Goal: Information Seeking & Learning: Learn about a topic

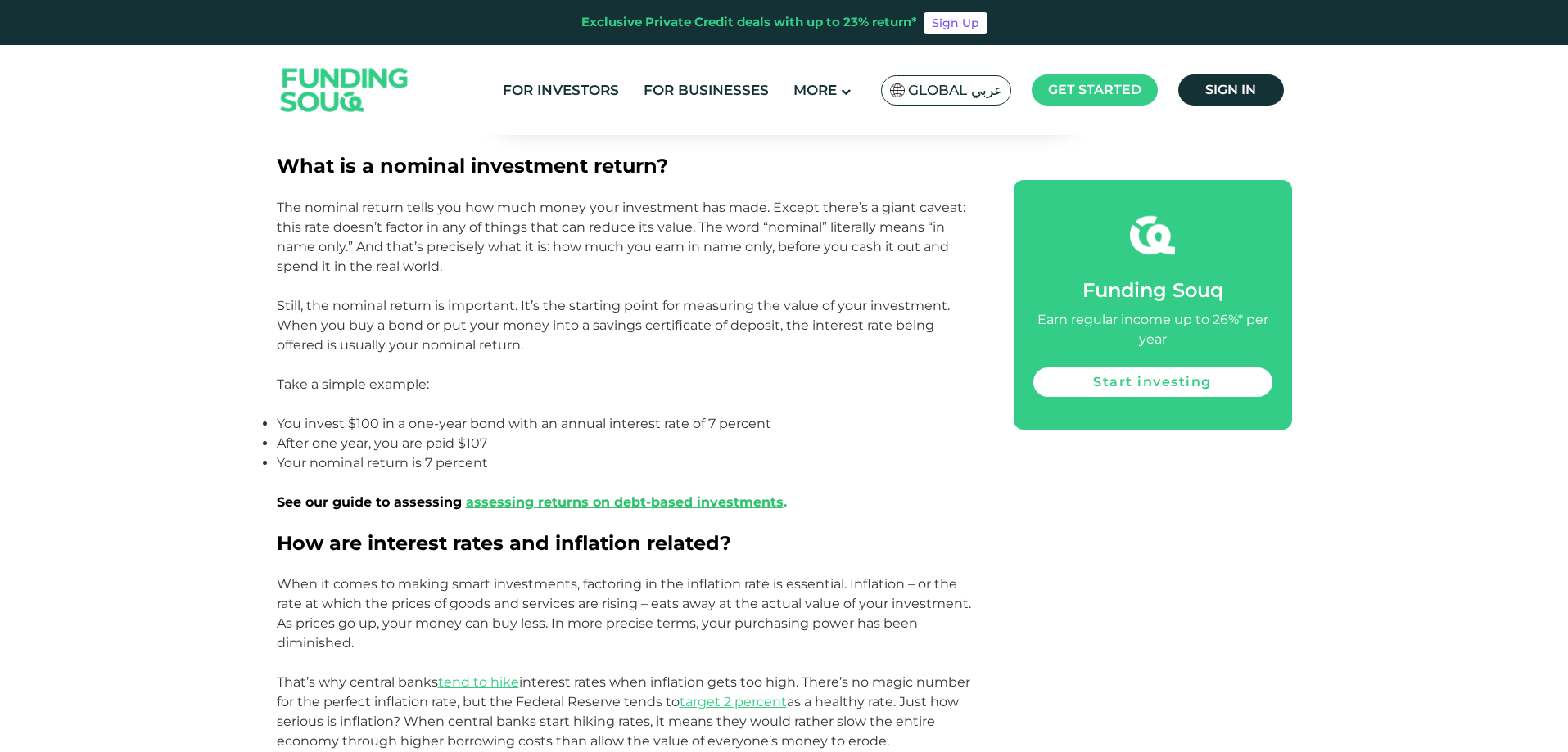
scroll to position [982, 0]
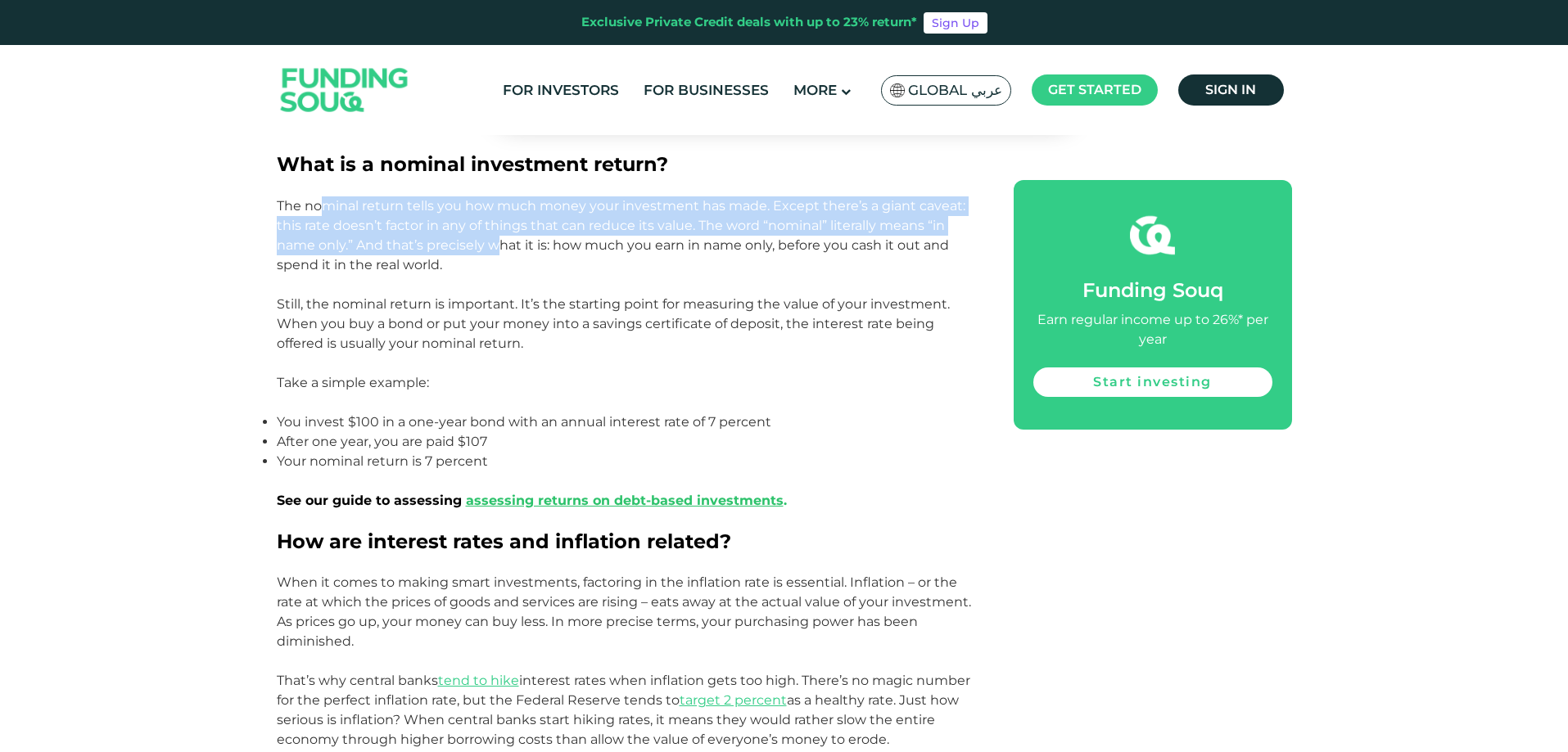
drag, startPoint x: 320, startPoint y: 197, endPoint x: 498, endPoint y: 253, distance: 186.6
click at [498, 253] on p "The nominal return tells you how much money your investment has made. Except th…" at bounding box center [626, 235] width 700 height 79
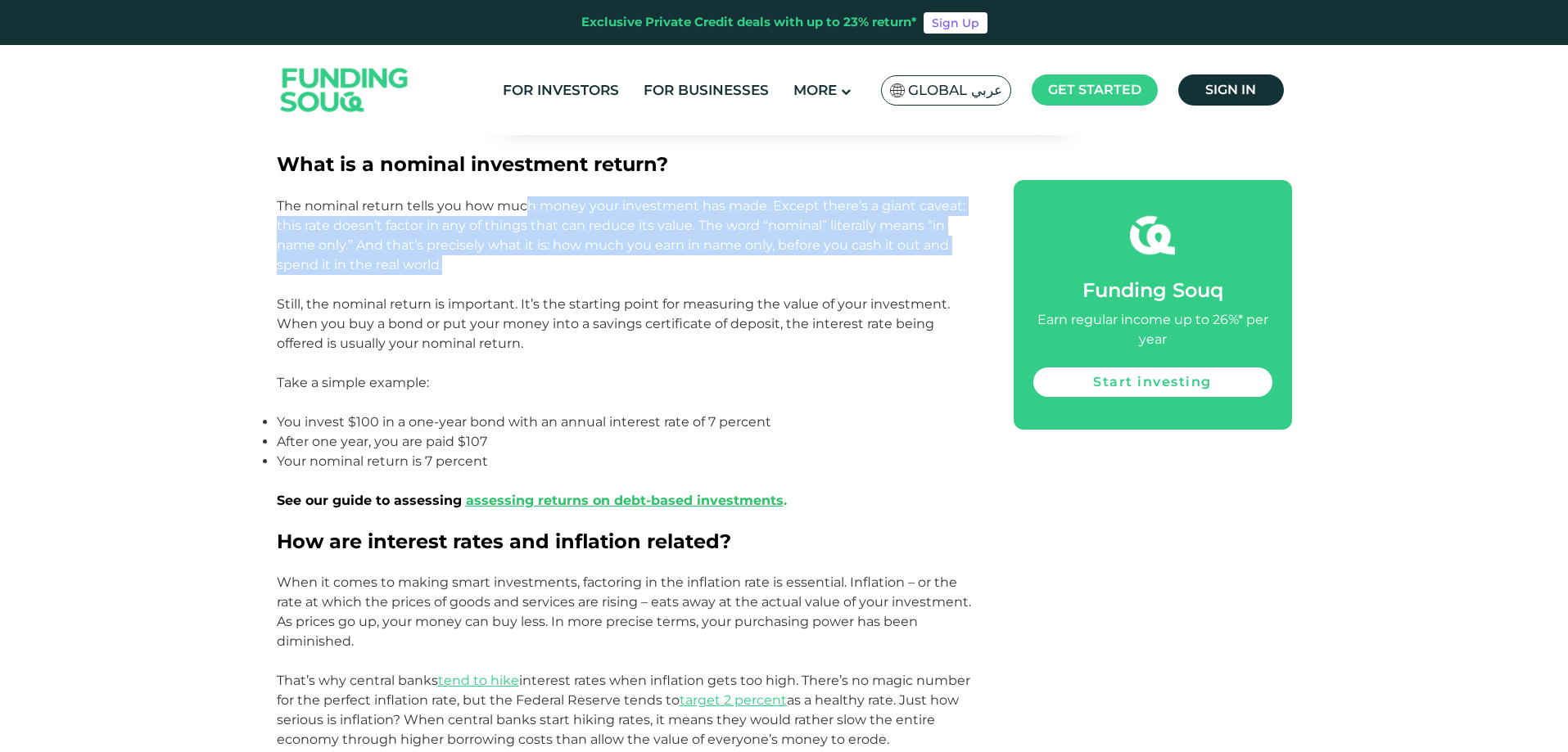
drag, startPoint x: 528, startPoint y: 204, endPoint x: 682, endPoint y: 266, distance: 166.0
click at [682, 266] on p "The nominal return tells you how much money your investment has made. Except th…" at bounding box center [626, 235] width 700 height 79
drag, startPoint x: 643, startPoint y: 205, endPoint x: 722, endPoint y: 256, distance: 94.0
click at [722, 256] on p "The nominal return tells you how much money your investment has made. Except th…" at bounding box center [626, 235] width 700 height 79
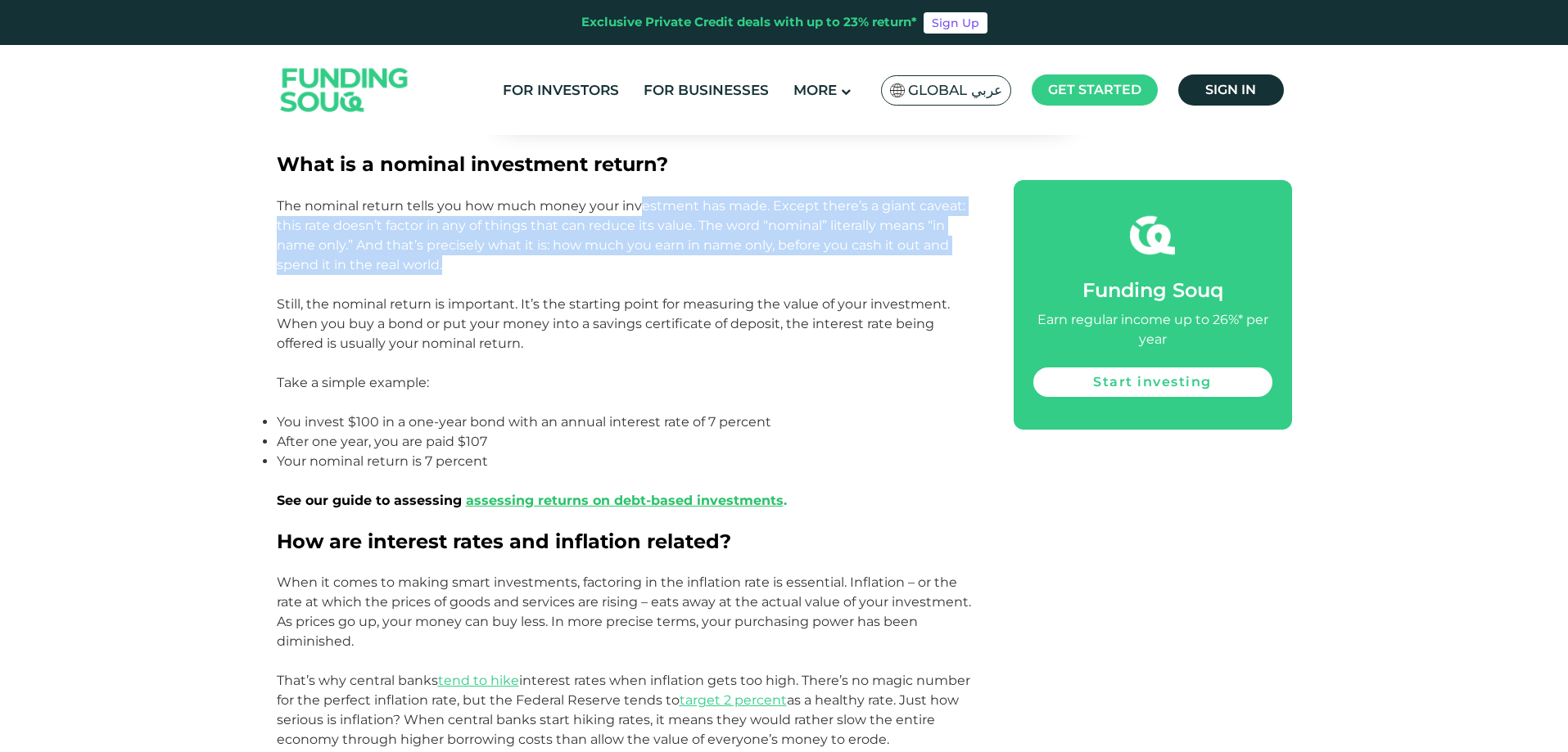
click at [722, 257] on p "The nominal return tells you how much money your investment has made. Except th…" at bounding box center [626, 235] width 700 height 79
drag, startPoint x: 314, startPoint y: 231, endPoint x: 540, endPoint y: 267, distance: 228.8
click at [540, 267] on p "The nominal return tells you how much money your investment has made. Except th…" at bounding box center [626, 235] width 700 height 79
drag, startPoint x: 336, startPoint y: 231, endPoint x: 520, endPoint y: 265, distance: 187.1
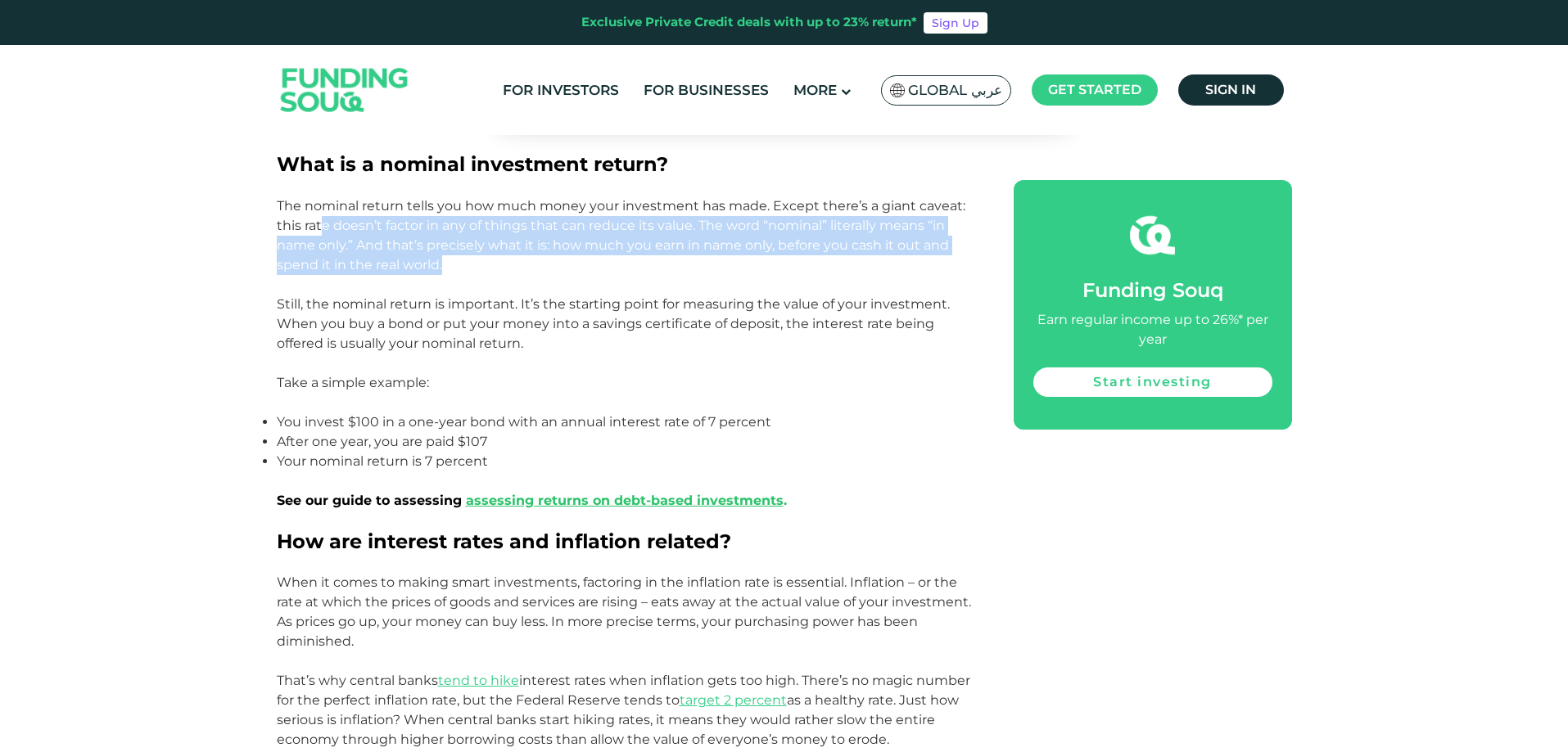
click at [520, 265] on p "The nominal return tells you how much money your investment has made. Except th…" at bounding box center [626, 235] width 700 height 79
drag, startPoint x: 466, startPoint y: 226, endPoint x: 579, endPoint y: 264, distance: 119.2
click at [579, 264] on p "The nominal return tells you how much money your investment has made. Except th…" at bounding box center [626, 235] width 700 height 79
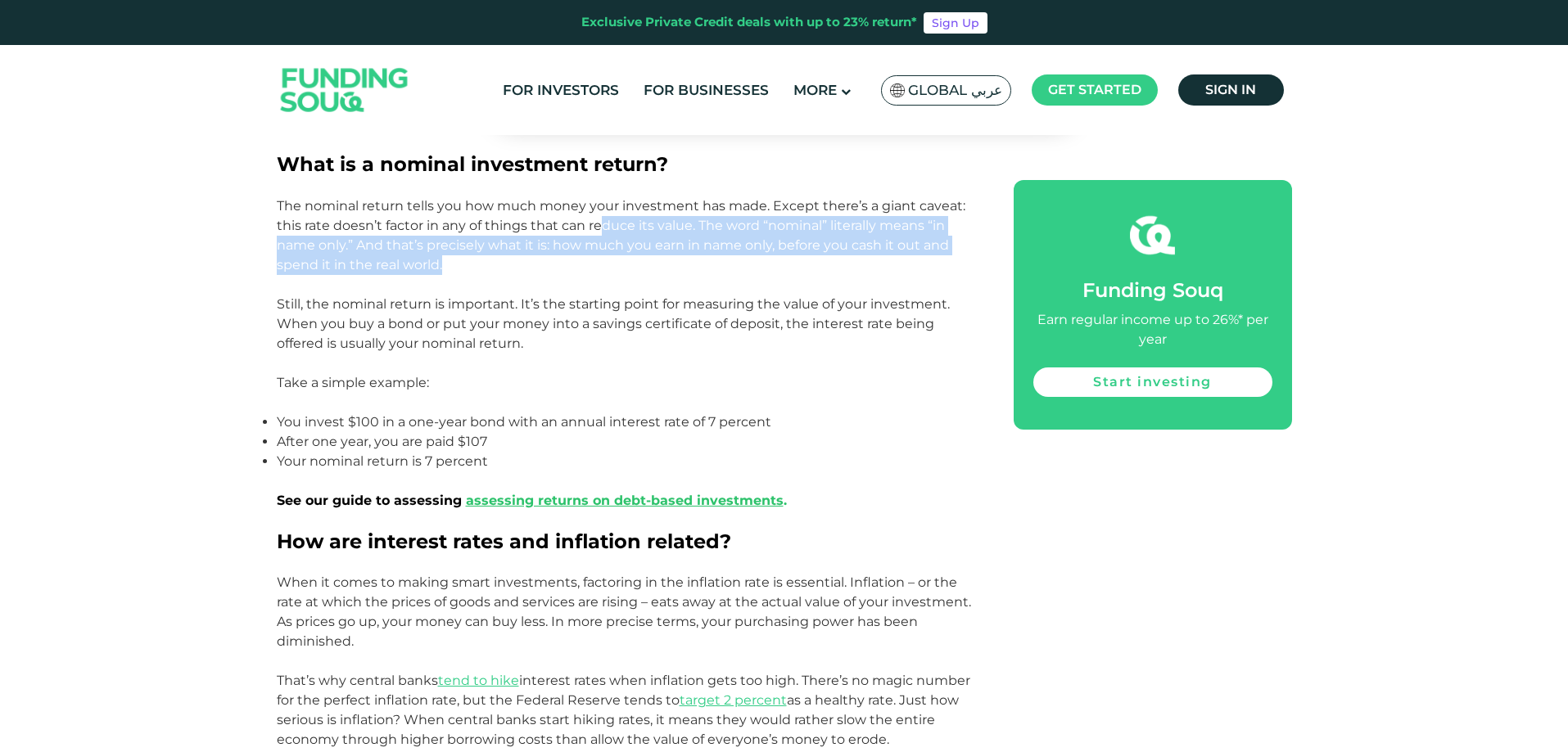
drag, startPoint x: 599, startPoint y: 217, endPoint x: 709, endPoint y: 262, distance: 118.8
click at [709, 262] on p "The nominal return tells you how much money your investment has made. Except th…" at bounding box center [626, 235] width 700 height 79
drag, startPoint x: 740, startPoint y: 225, endPoint x: 815, endPoint y: 262, distance: 83.6
click at [815, 262] on p "The nominal return tells you how much money your investment has made. Except th…" at bounding box center [626, 235] width 700 height 79
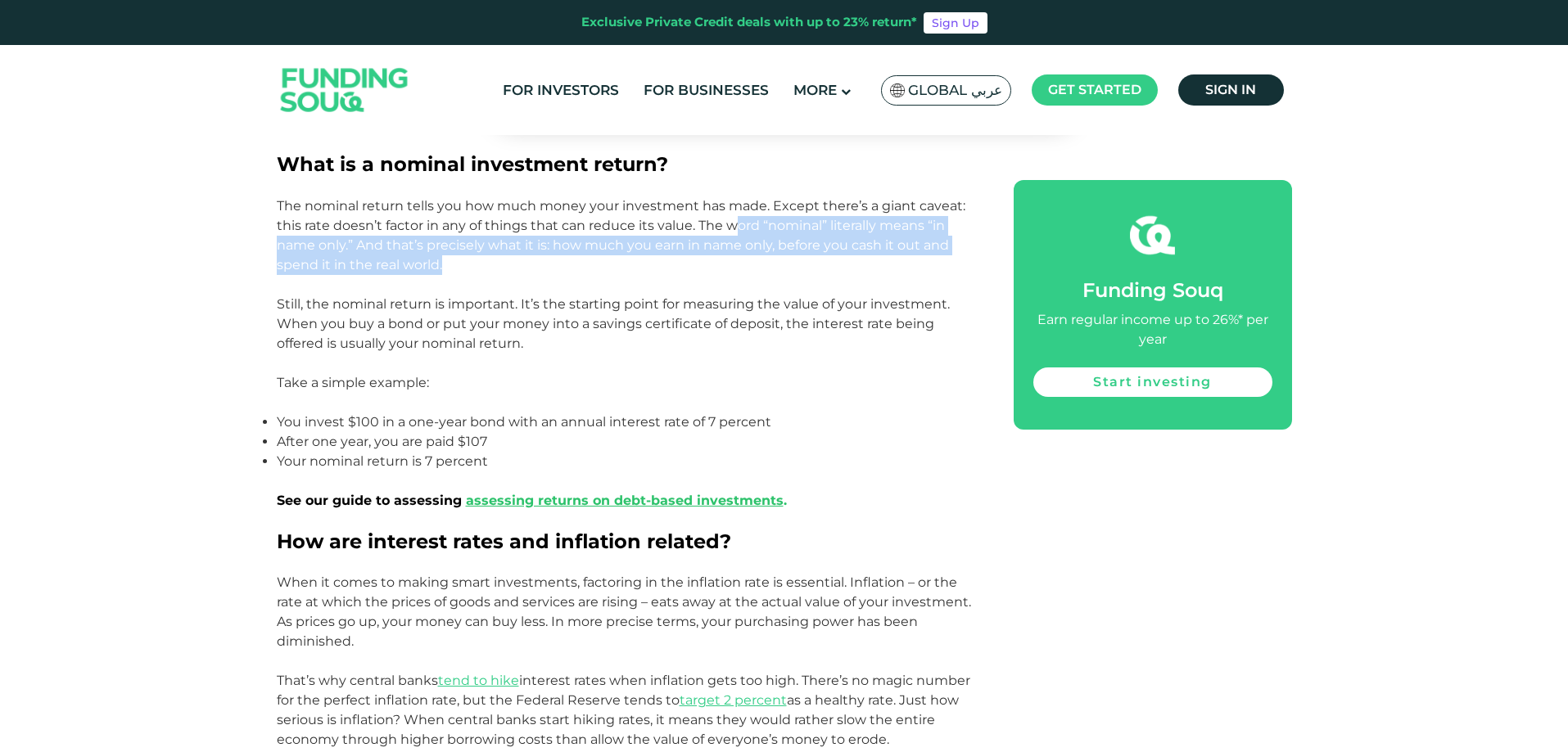
click at [815, 262] on p "The nominal return tells you how much money your investment has made. Except th…" at bounding box center [626, 235] width 700 height 79
drag, startPoint x: 794, startPoint y: 225, endPoint x: 840, endPoint y: 261, distance: 58.4
click at [840, 261] on p "The nominal return tells you how much money your investment has made. Except th…" at bounding box center [626, 235] width 700 height 79
drag, startPoint x: 346, startPoint y: 231, endPoint x: 506, endPoint y: 264, distance: 163.4
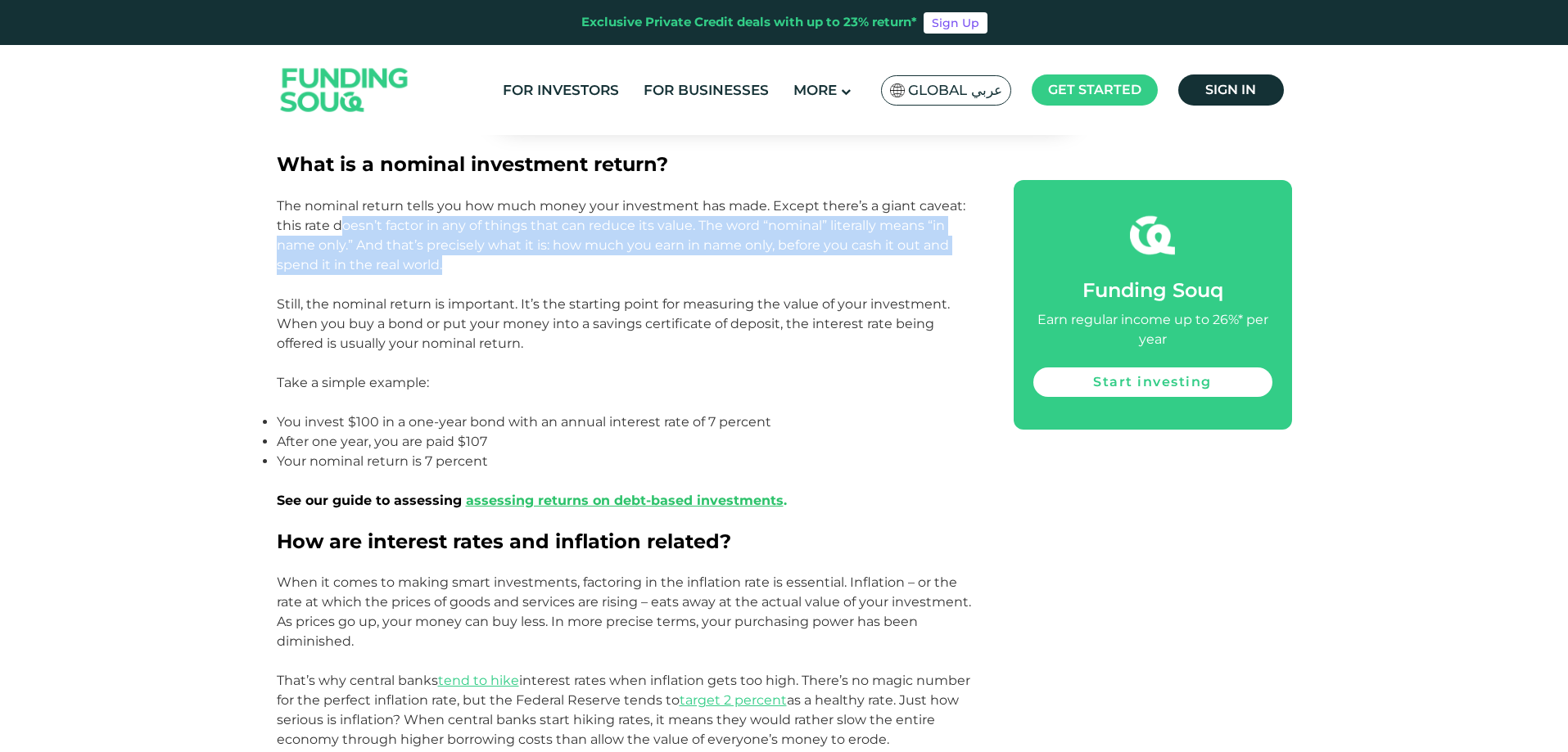
click at [506, 264] on p "The nominal return tells you how much money your investment has made. Except th…" at bounding box center [626, 235] width 700 height 79
drag, startPoint x: 538, startPoint y: 236, endPoint x: 649, endPoint y: 267, distance: 115.2
click at [649, 267] on p "The nominal return tells you how much money your investment has made. Except th…" at bounding box center [626, 235] width 700 height 79
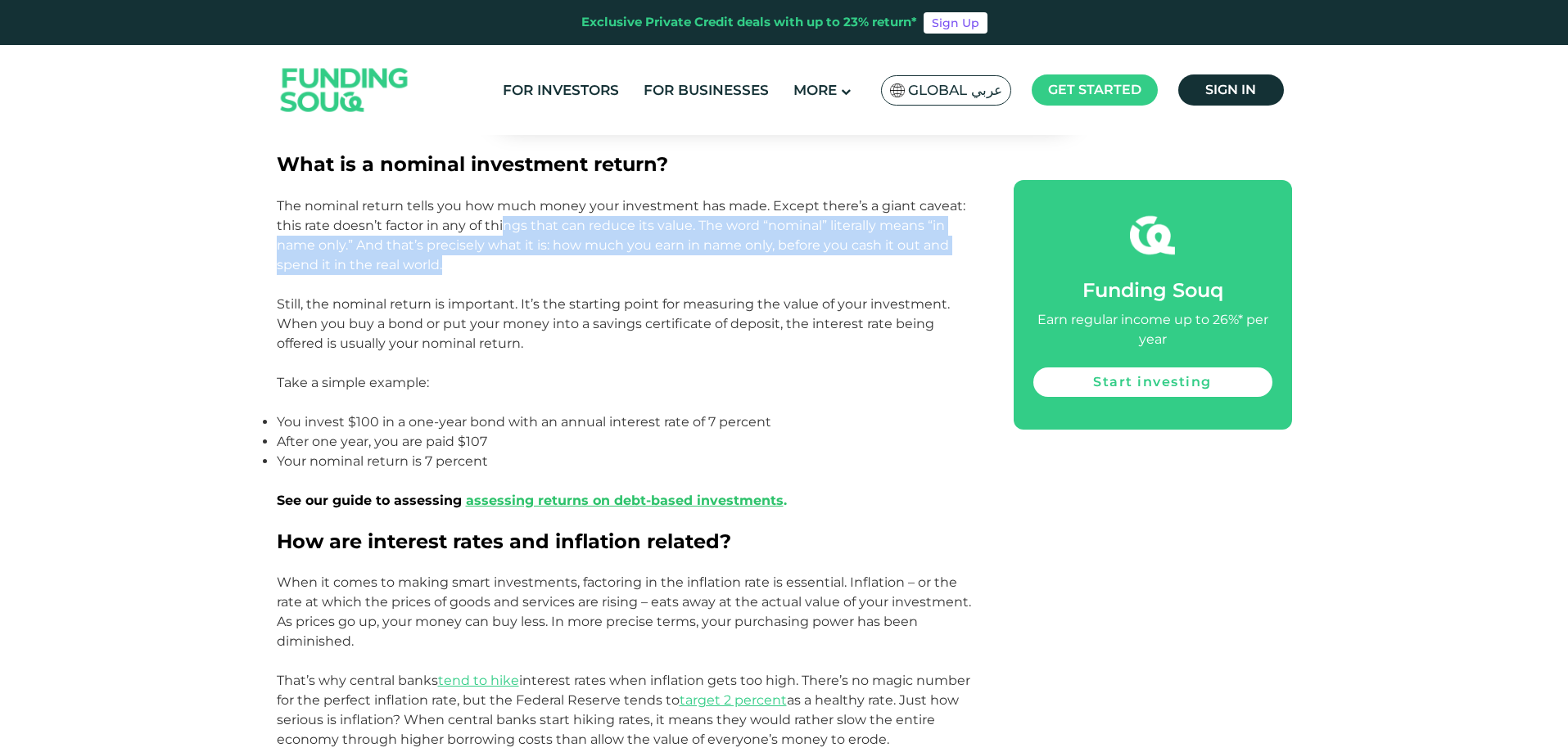
drag, startPoint x: 348, startPoint y: 297, endPoint x: 578, endPoint y: 340, distance: 234.0
click at [578, 340] on p "Still, the nominal return is important. It’s the starting point for measuring t…" at bounding box center [626, 324] width 700 height 59
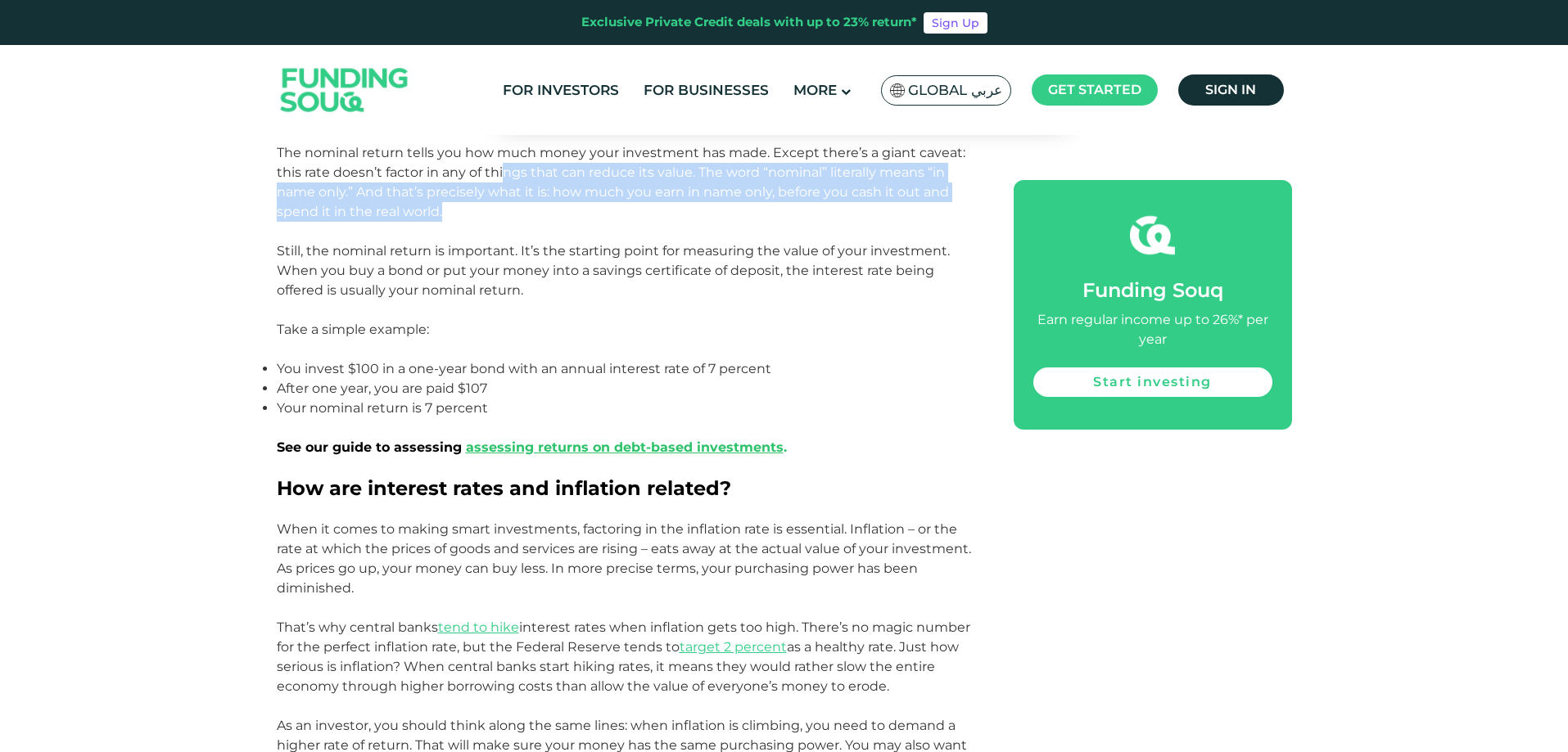
scroll to position [1064, 0]
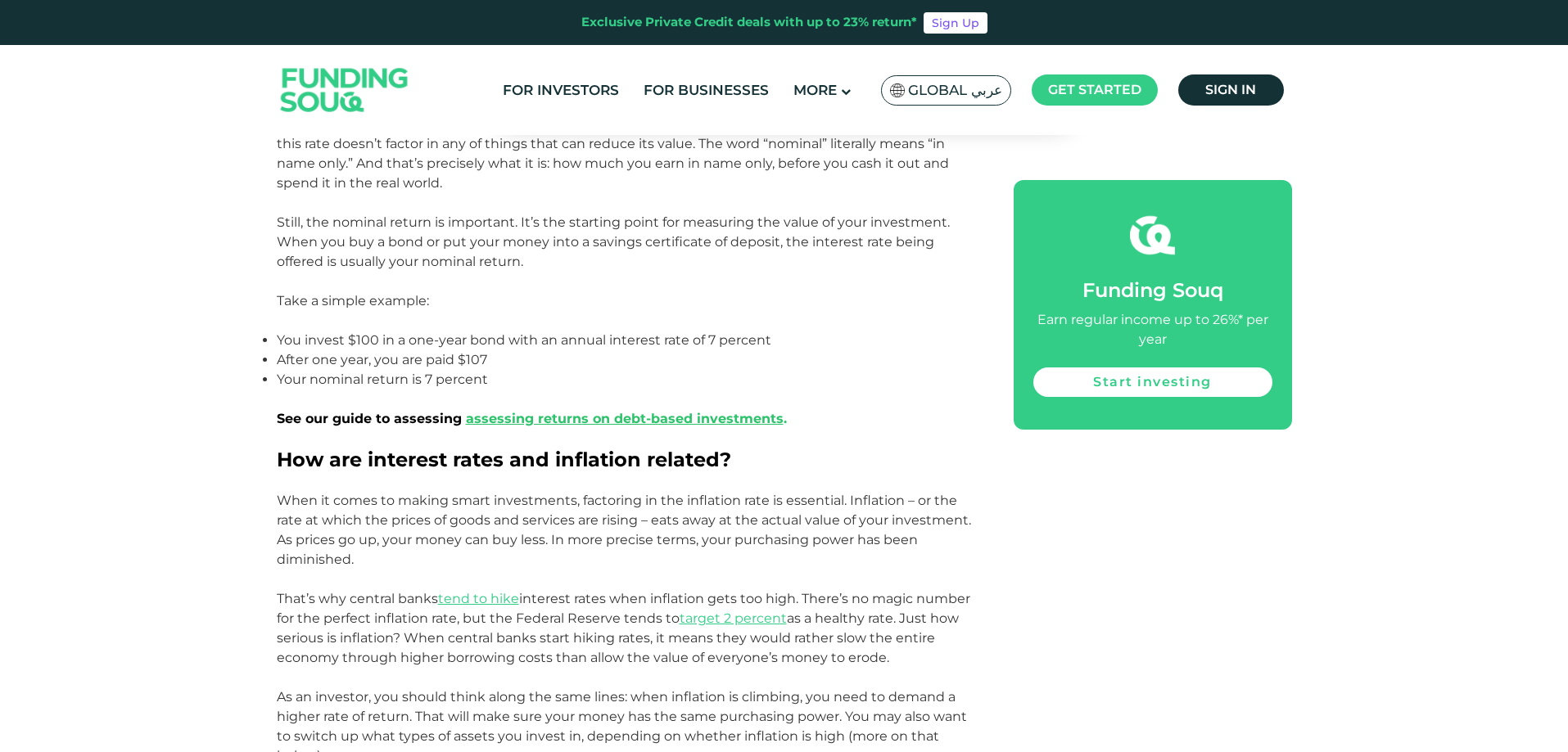
click at [616, 275] on p at bounding box center [626, 281] width 700 height 19
drag, startPoint x: 611, startPoint y: 214, endPoint x: 687, endPoint y: 266, distance: 92.1
click at [687, 266] on p "Still, the nominal return is important. It’s the starting point for measuring t…" at bounding box center [626, 242] width 700 height 59
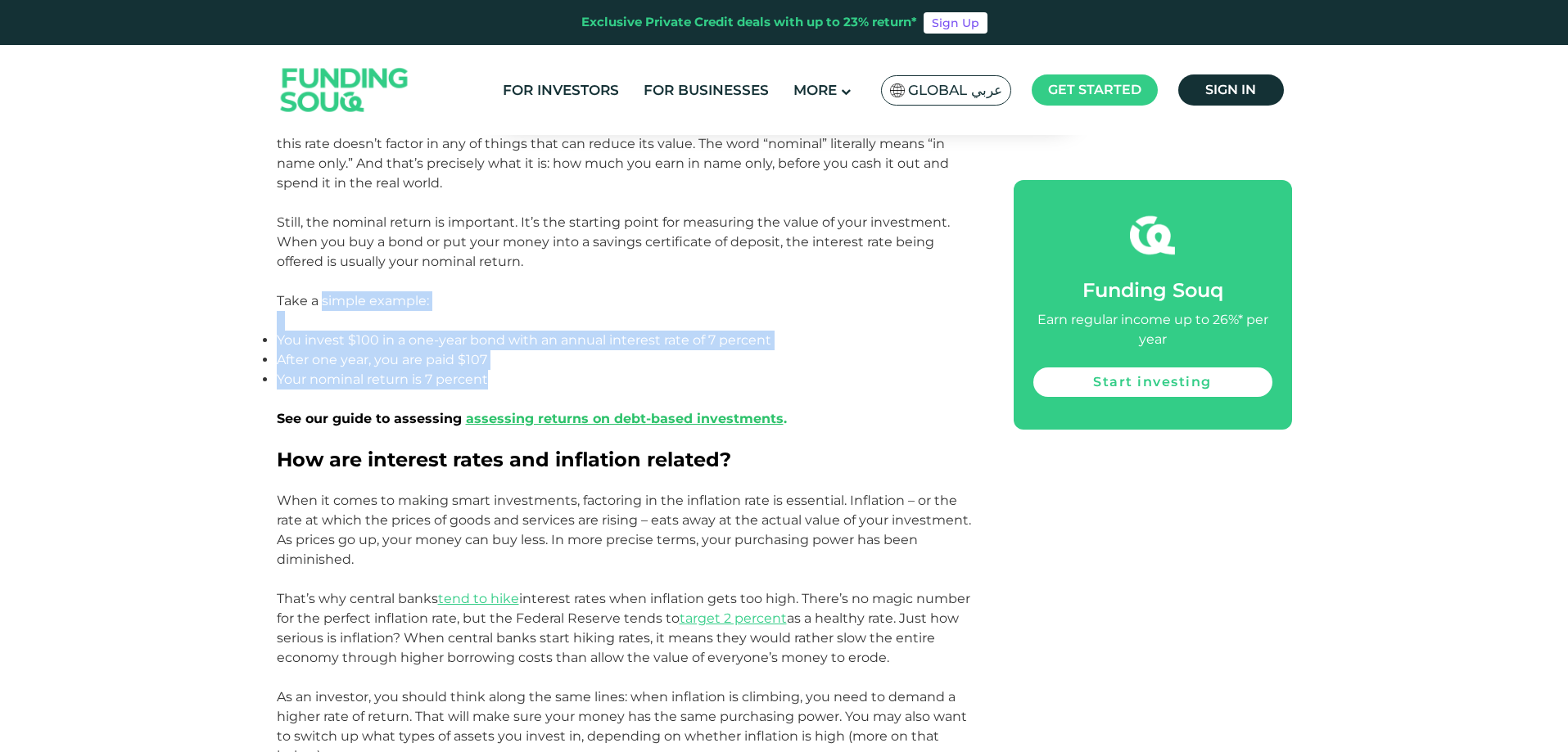
drag, startPoint x: 358, startPoint y: 312, endPoint x: 557, endPoint y: 374, distance: 208.4
click at [557, 374] on p "Your nominal return is 7 percent" at bounding box center [626, 379] width 700 height 19
drag, startPoint x: 537, startPoint y: 374, endPoint x: 552, endPoint y: 378, distance: 15.5
click at [552, 378] on ul "You invest $100 in a one-year bond with an annual interest rate of 7 percent Af…" at bounding box center [626, 360] width 700 height 59
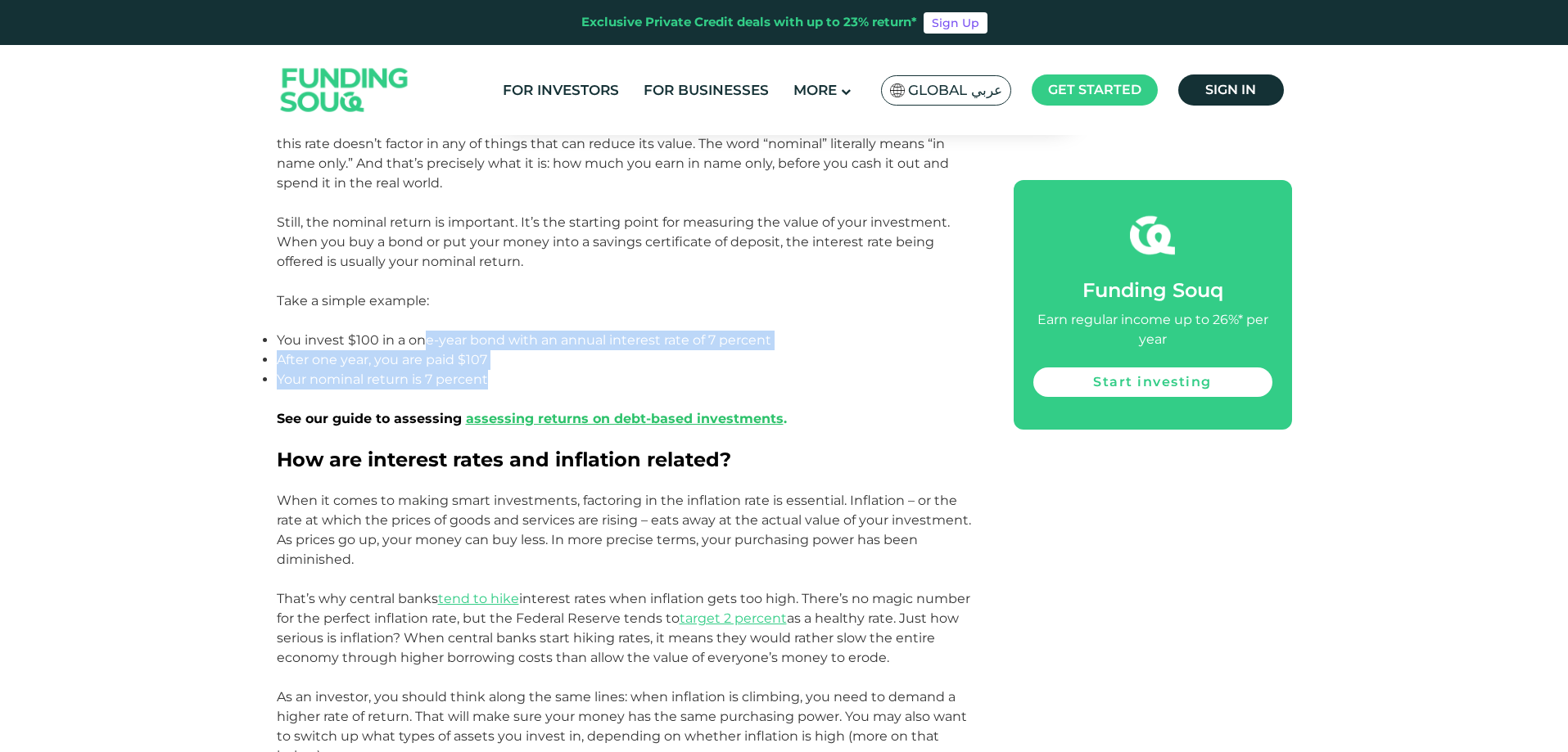
click at [552, 378] on p "Your nominal return is 7 percent" at bounding box center [626, 379] width 700 height 19
drag, startPoint x: 548, startPoint y: 335, endPoint x: 600, endPoint y: 375, distance: 65.6
click at [600, 375] on ul "You invest $100 in a one-year bond with an annual interest rate of 7 percent Af…" at bounding box center [626, 360] width 700 height 59
click at [600, 375] on p "Your nominal return is 7 percent" at bounding box center [626, 379] width 700 height 19
drag, startPoint x: 284, startPoint y: 354, endPoint x: 561, endPoint y: 382, distance: 278.4
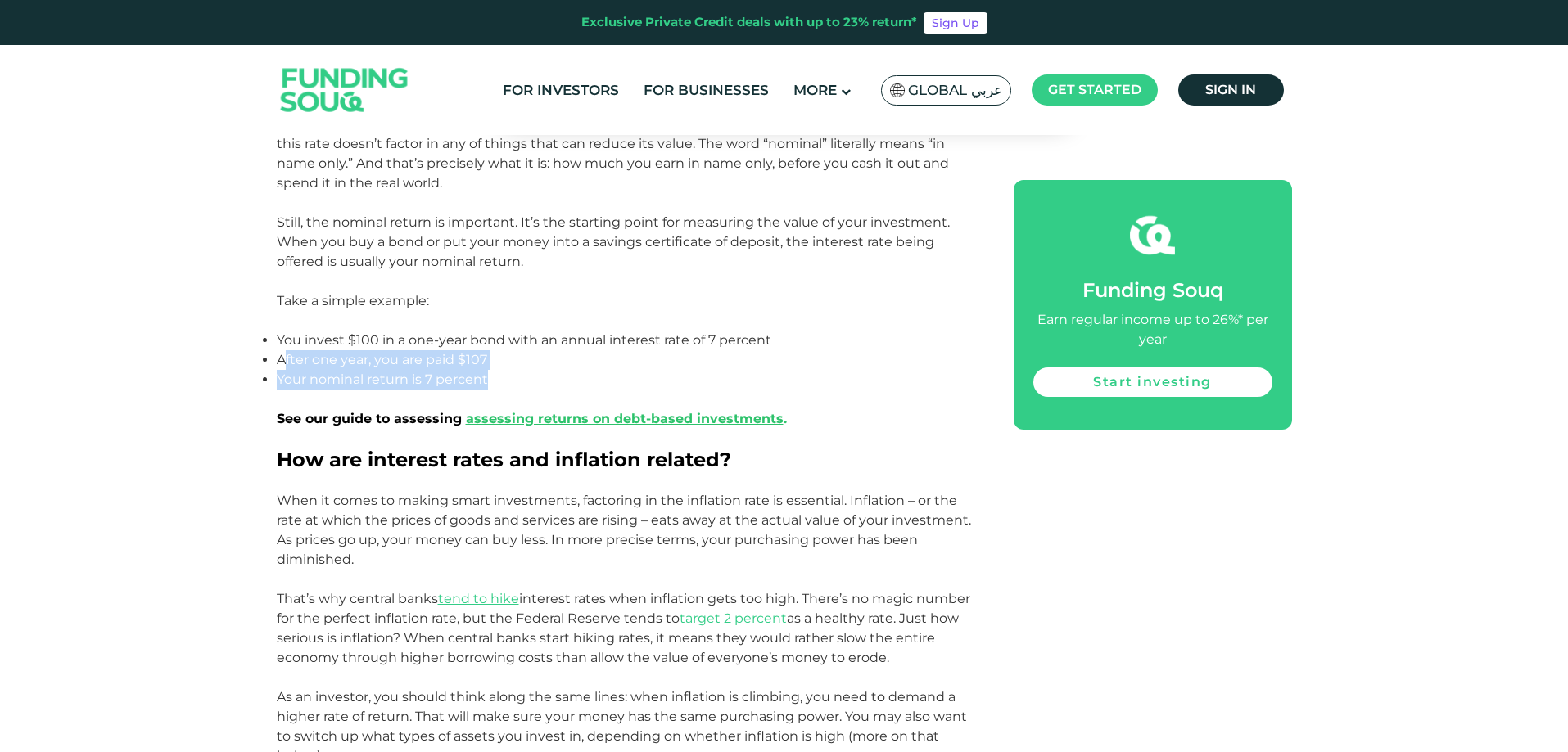
click at [561, 382] on ul "You invest $100 in a one-year bond with an annual interest rate of 7 percent Af…" at bounding box center [626, 360] width 700 height 59
click at [561, 382] on p "Your nominal return is 7 percent" at bounding box center [626, 379] width 700 height 19
drag, startPoint x: 336, startPoint y: 364, endPoint x: 527, endPoint y: 383, distance: 191.9
click at [527, 383] on ul "You invest $100 in a one-year bond with an annual interest rate of 7 percent Af…" at bounding box center [626, 360] width 700 height 59
click at [527, 383] on p "Your nominal return is 7 percent" at bounding box center [626, 379] width 700 height 19
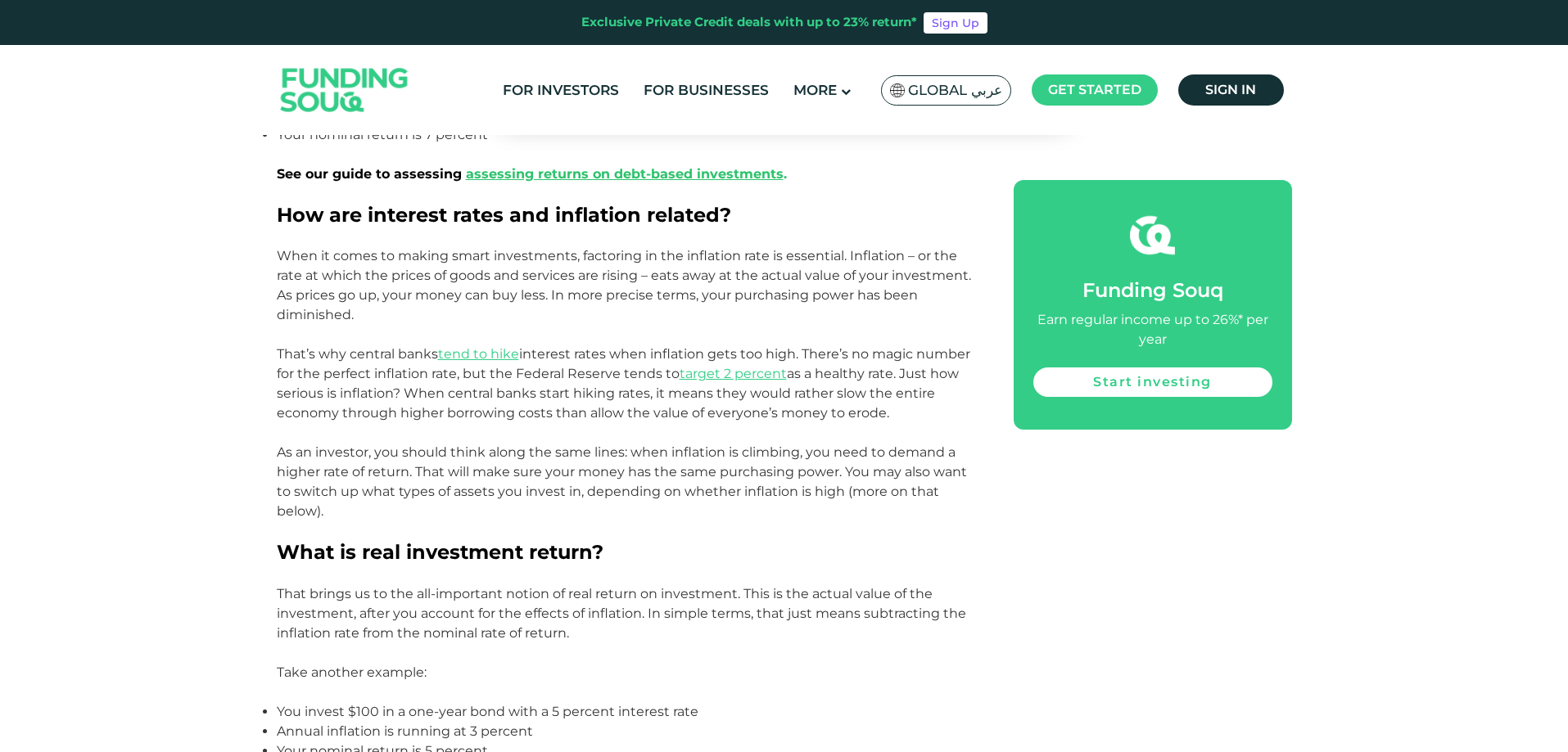
scroll to position [1310, 0]
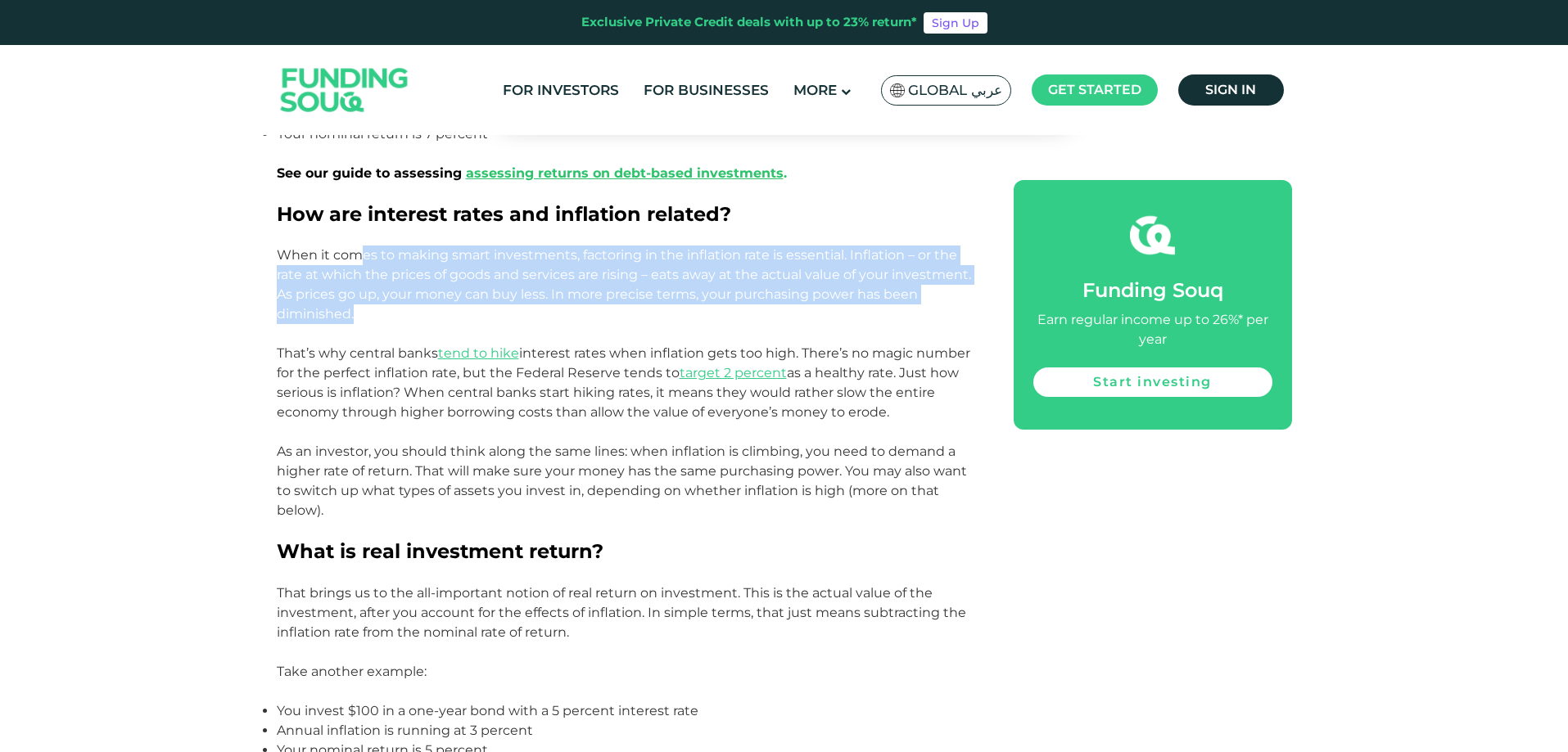
drag, startPoint x: 387, startPoint y: 267, endPoint x: 563, endPoint y: 317, distance: 183.0
click at [563, 317] on p "When it comes to making smart investments, factoring in the inflation rate is e…" at bounding box center [626, 284] width 700 height 79
drag, startPoint x: 544, startPoint y: 301, endPoint x: 596, endPoint y: 314, distance: 53.6
click at [596, 314] on p "When it comes to making smart investments, factoring in the inflation rate is e…" at bounding box center [626, 284] width 700 height 79
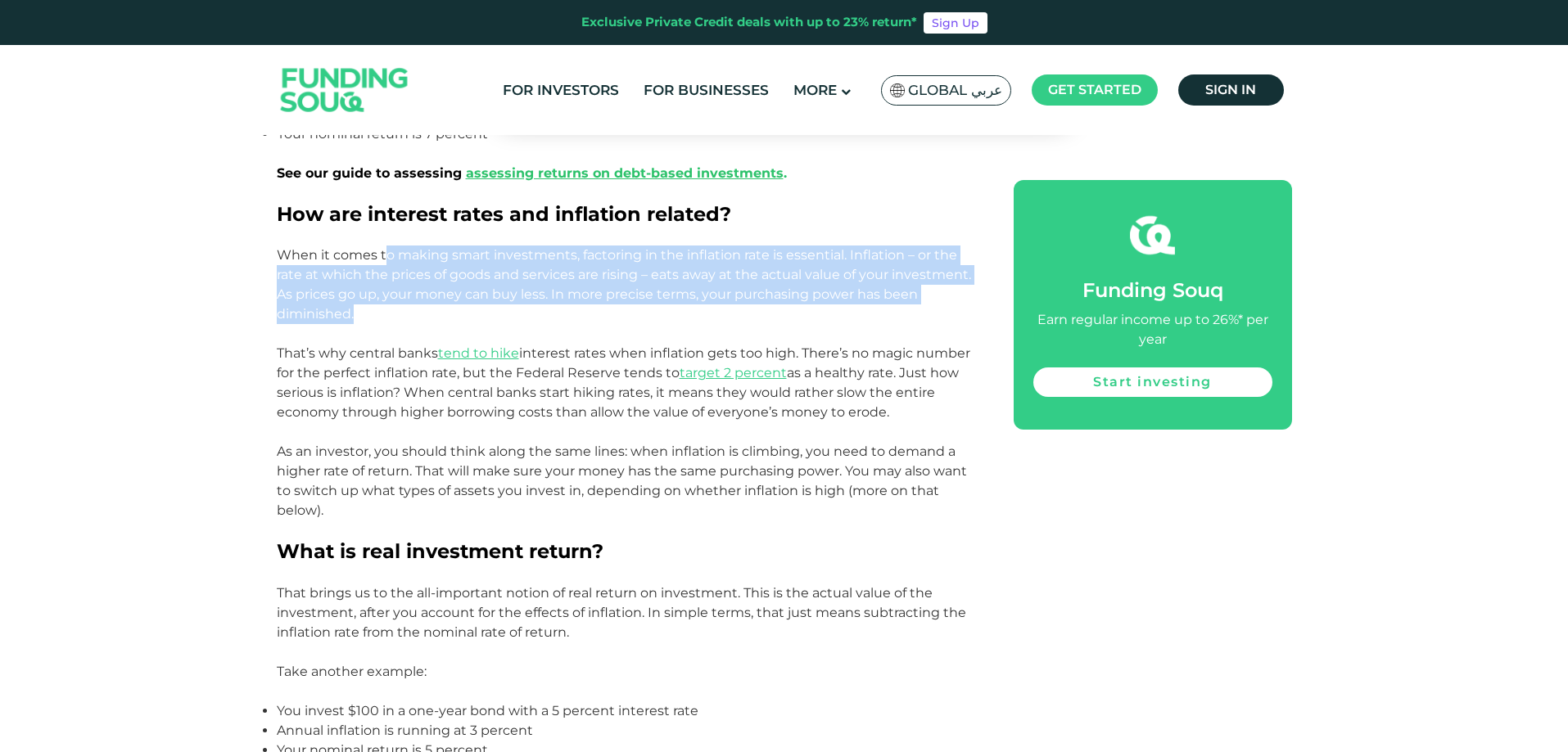
click at [596, 314] on p "When it comes to making smart investments, factoring in the inflation rate is e…" at bounding box center [626, 284] width 700 height 79
drag, startPoint x: 587, startPoint y: 257, endPoint x: 702, endPoint y: 311, distance: 127.0
click at [702, 311] on p "When it comes to making smart investments, factoring in the inflation rate is e…" at bounding box center [626, 284] width 700 height 79
drag, startPoint x: 681, startPoint y: 256, endPoint x: 761, endPoint y: 314, distance: 98.8
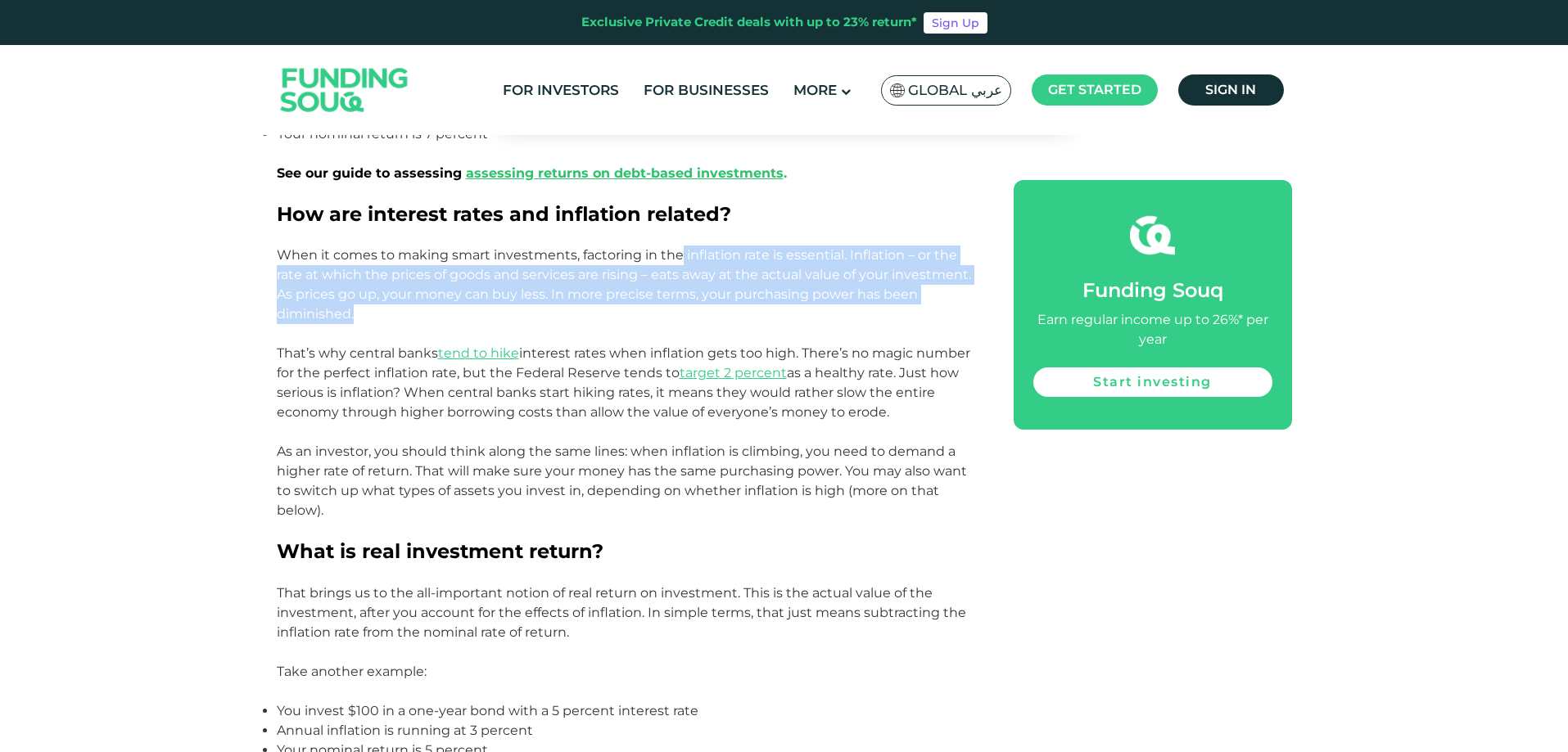
click at [761, 314] on p "When it comes to making smart investments, factoring in the inflation rate is e…" at bounding box center [626, 284] width 700 height 79
drag, startPoint x: 308, startPoint y: 271, endPoint x: 516, endPoint y: 309, distance: 211.4
click at [516, 309] on p "When it comes to making smart investments, factoring in the inflation rate is e…" at bounding box center [626, 284] width 700 height 79
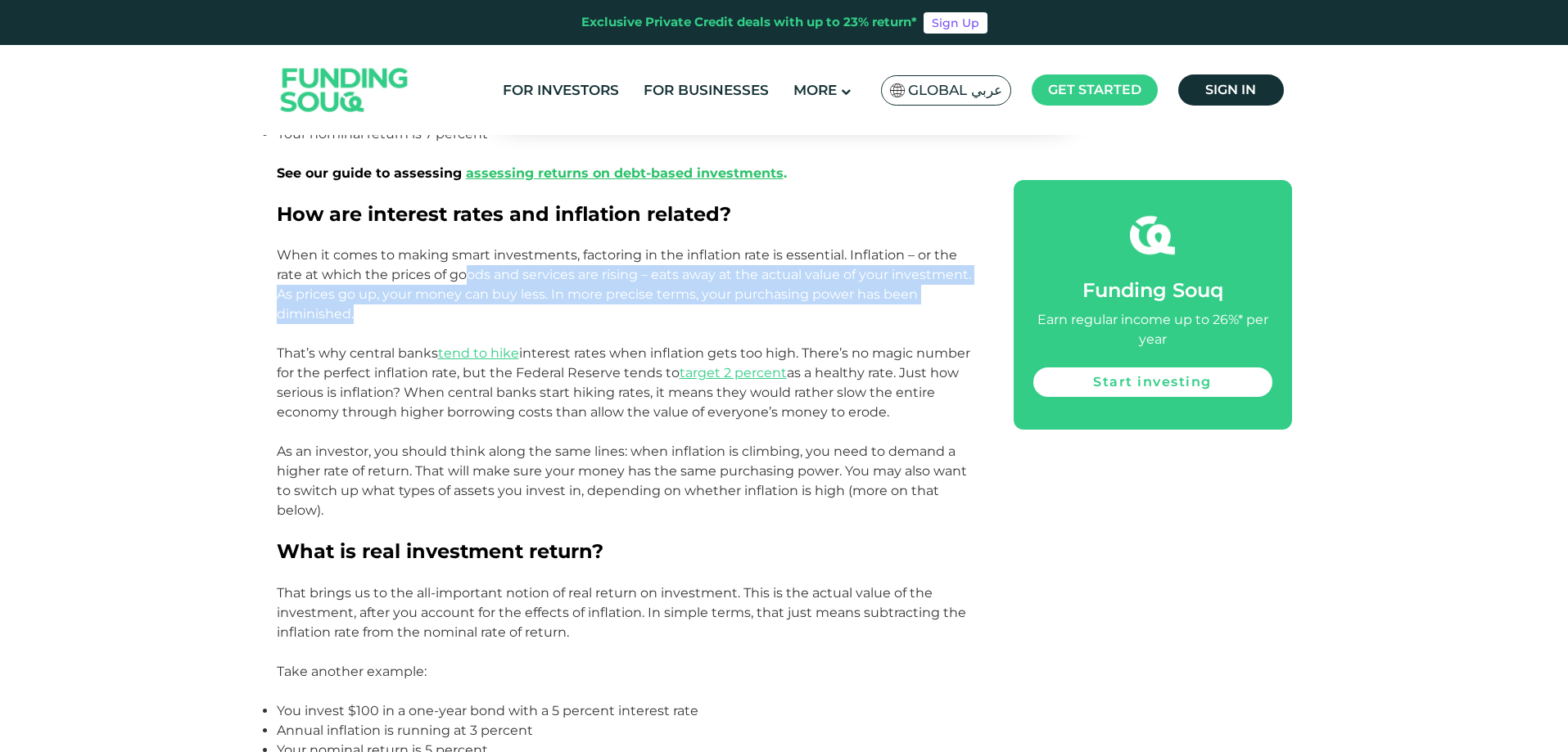
drag, startPoint x: 465, startPoint y: 270, endPoint x: 629, endPoint y: 313, distance: 169.5
click at [629, 313] on p "When it comes to making smart investments, factoring in the inflation rate is e…" at bounding box center [626, 284] width 700 height 79
drag, startPoint x: 667, startPoint y: 278, endPoint x: 723, endPoint y: 302, distance: 60.9
click at [723, 302] on p "When it comes to making smart investments, factoring in the inflation rate is e…" at bounding box center [626, 284] width 700 height 79
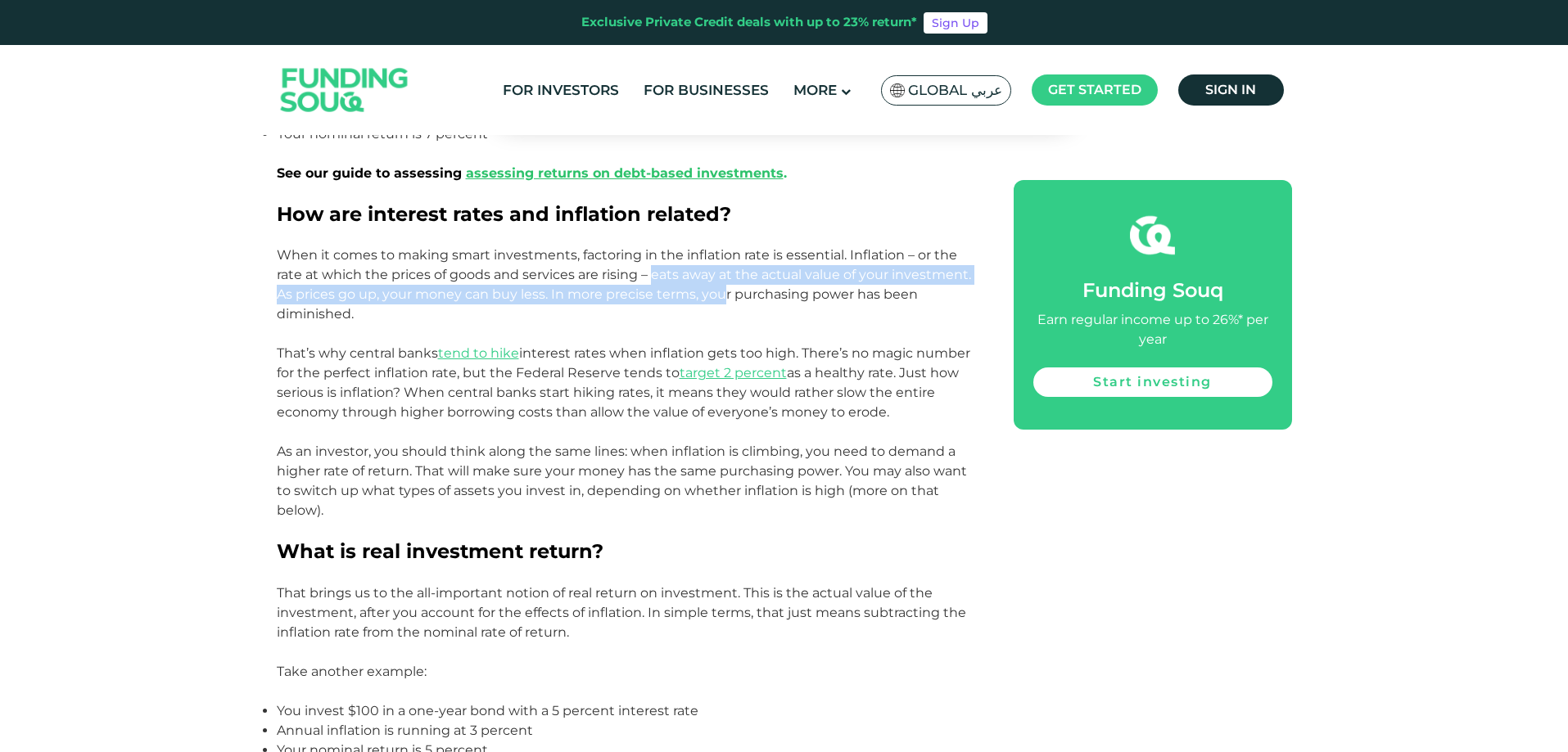
click at [723, 302] on p "When it comes to making smart investments, factoring in the inflation rate is e…" at bounding box center [626, 284] width 700 height 79
drag, startPoint x: 705, startPoint y: 266, endPoint x: 778, endPoint y: 316, distance: 88.5
click at [778, 316] on p "When it comes to making smart investments, factoring in the inflation rate is e…" at bounding box center [626, 284] width 700 height 79
drag, startPoint x: 752, startPoint y: 288, endPoint x: 785, endPoint y: 314, distance: 42.0
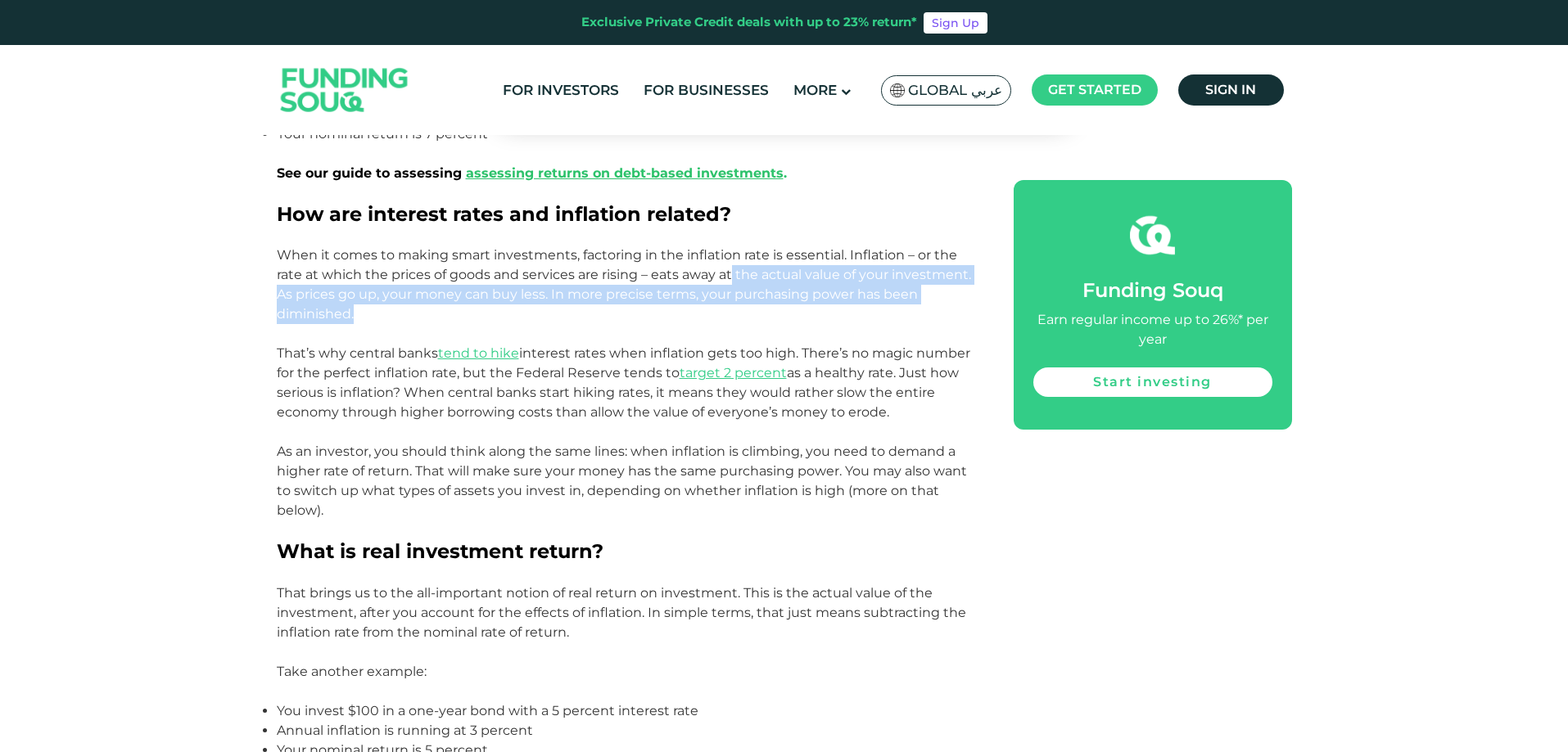
click at [785, 314] on p "When it comes to making smart investments, factoring in the inflation rate is e…" at bounding box center [626, 284] width 700 height 79
drag, startPoint x: 716, startPoint y: 268, endPoint x: 771, endPoint y: 311, distance: 69.8
click at [771, 311] on p "When it comes to making smart investments, factoring in the inflation rate is e…" at bounding box center [626, 284] width 700 height 79
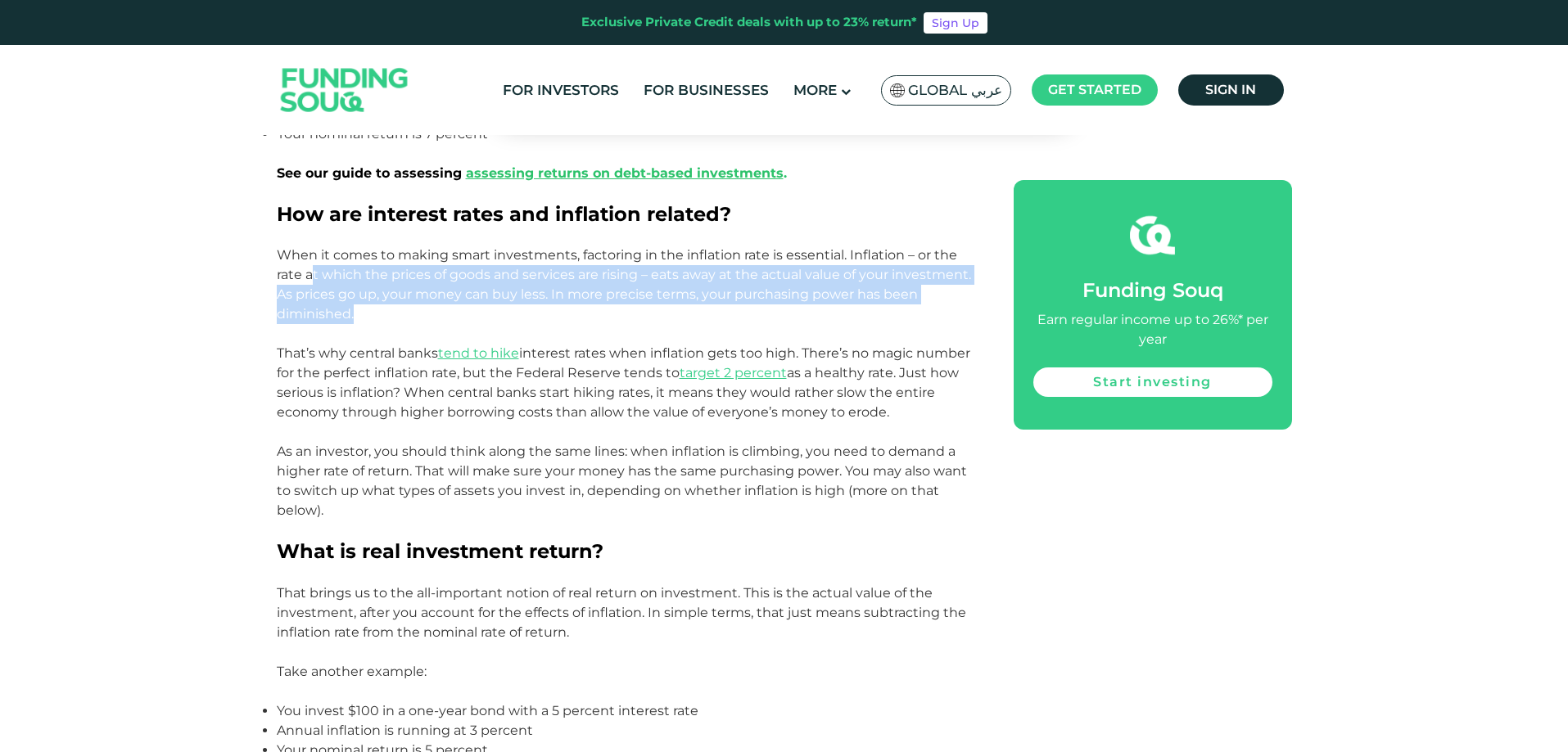
drag, startPoint x: 329, startPoint y: 272, endPoint x: 534, endPoint y: 317, distance: 209.9
click at [534, 317] on p "When it comes to making smart investments, factoring in the inflation rate is e…" at bounding box center [626, 284] width 700 height 79
drag, startPoint x: 570, startPoint y: 297, endPoint x: 631, endPoint y: 315, distance: 63.6
click at [631, 315] on p "When it comes to making smart investments, factoring in the inflation rate is e…" at bounding box center [626, 284] width 700 height 79
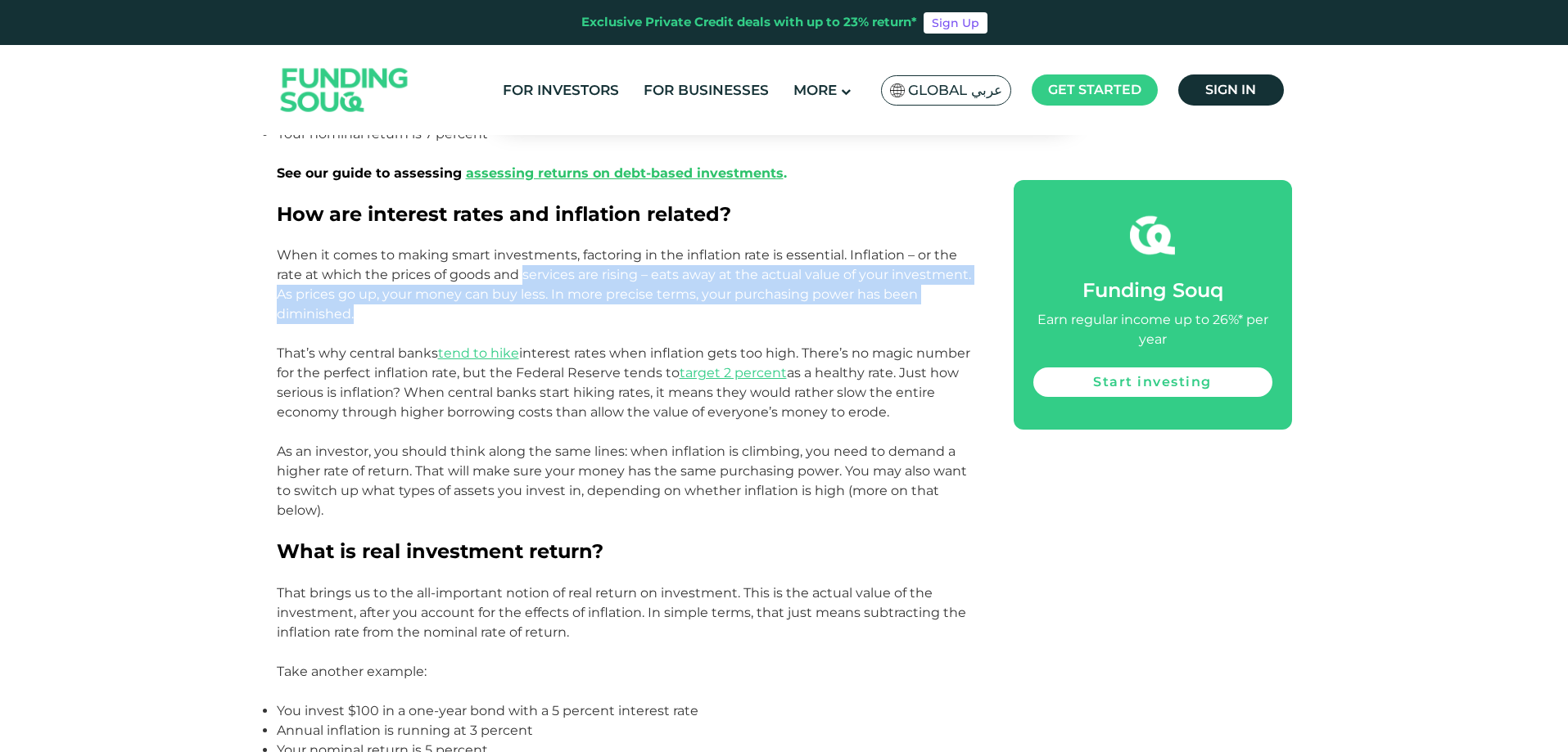
click at [631, 315] on p "When it comes to making smart investments, factoring in the inflation rate is e…" at bounding box center [626, 284] width 700 height 79
drag
click at [678, 311] on p "When it comes to making smart investments, factoring in the inflation rate is e…" at bounding box center [626, 284] width 700 height 79
click at [700, 312] on p "When it comes to making smart investments, factoring in the inflation rate is e…" at bounding box center [626, 284] width 700 height 79
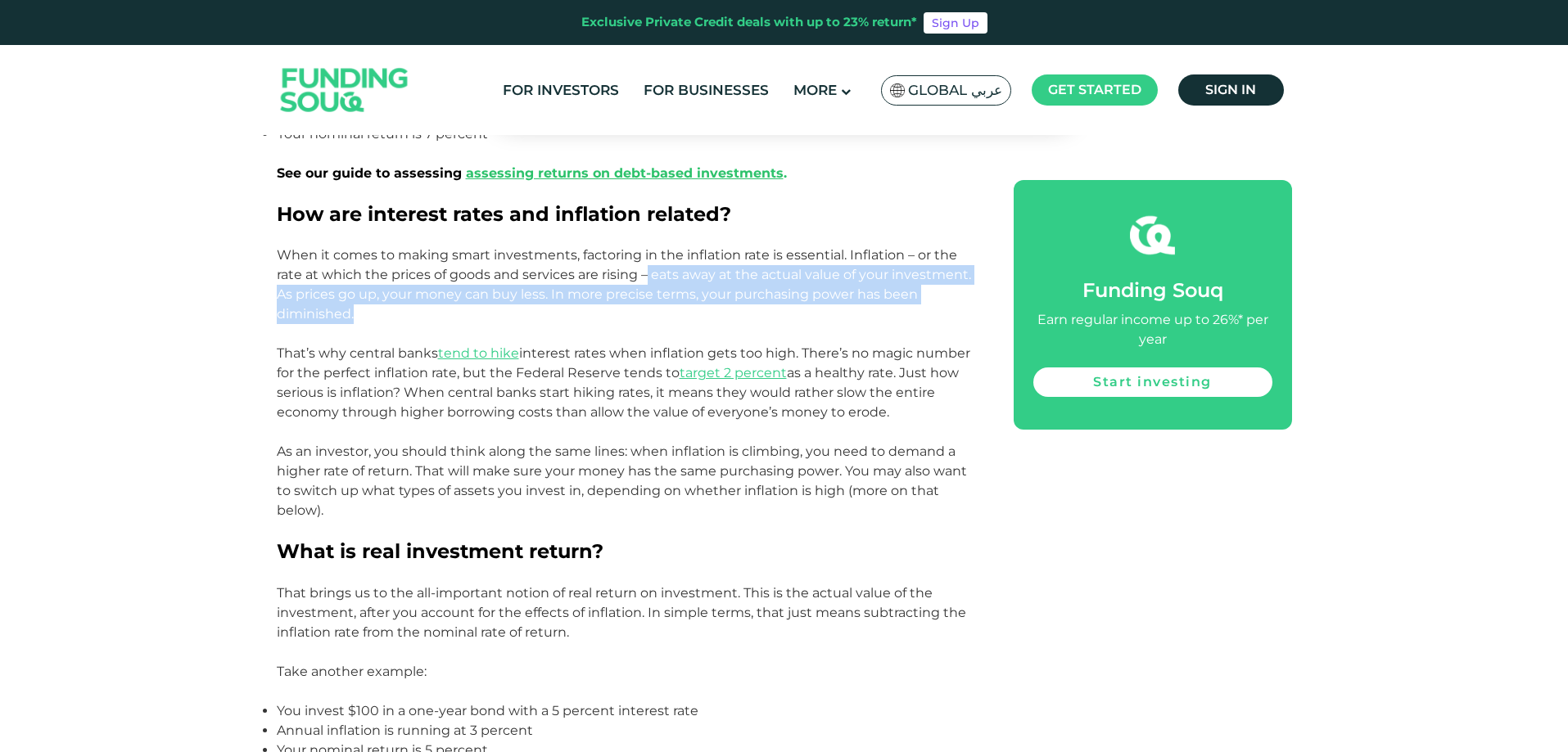
click at [656, 311] on p "When it comes to making smart investments, factoring in the inflation rate is e…" at bounding box center [626, 284] width 700 height 79
click at [682, 315] on p "When it comes to making smart investments, factoring in the inflation rate is e…" at bounding box center [626, 284] width 700 height 79
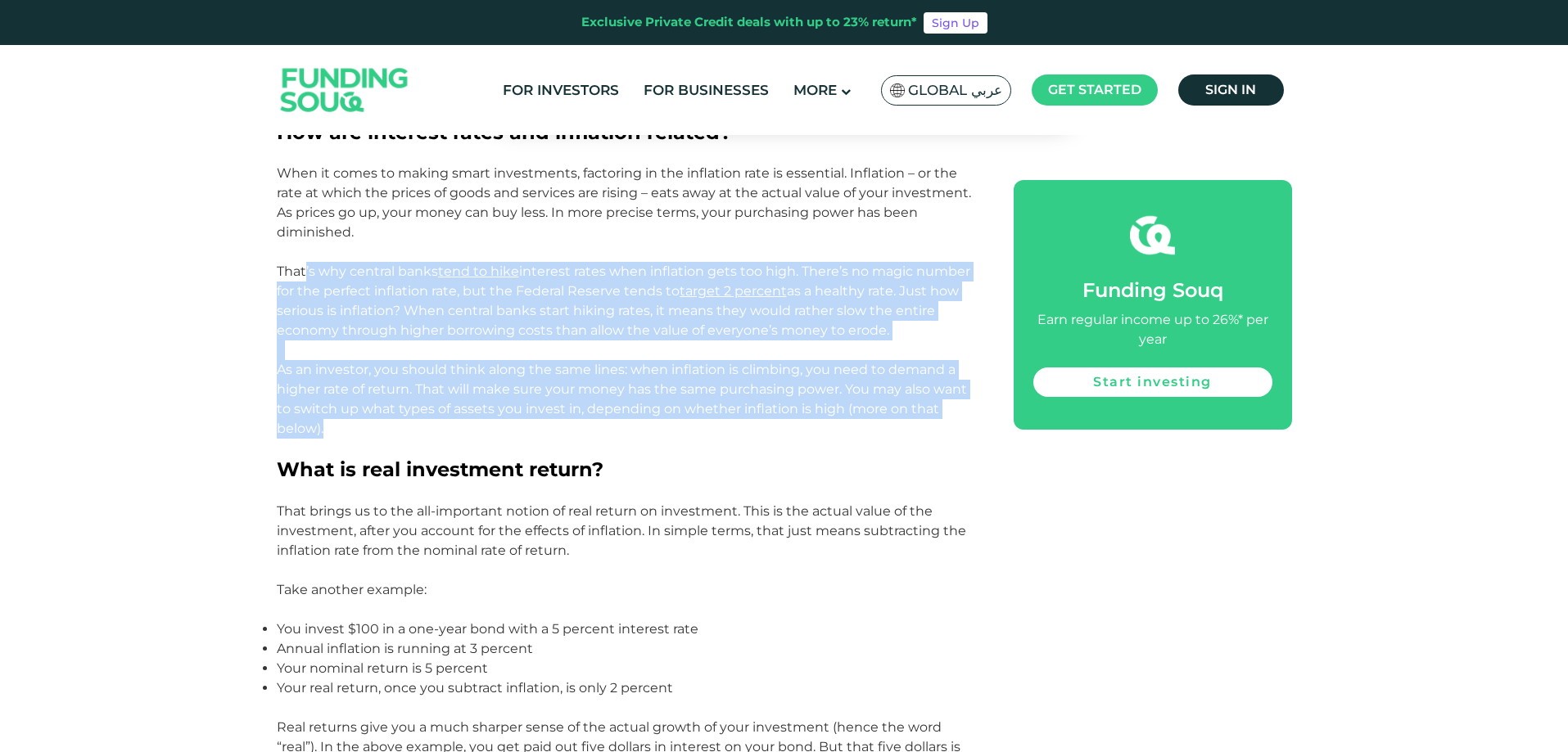
click at [642, 423] on p "As an investor, you should think along the same lines: when inflation is climbi…" at bounding box center [626, 399] width 700 height 79
click at [654, 431] on p "As an investor, you should think along the same lines: when inflation is climbi…" at bounding box center [626, 399] width 700 height 79
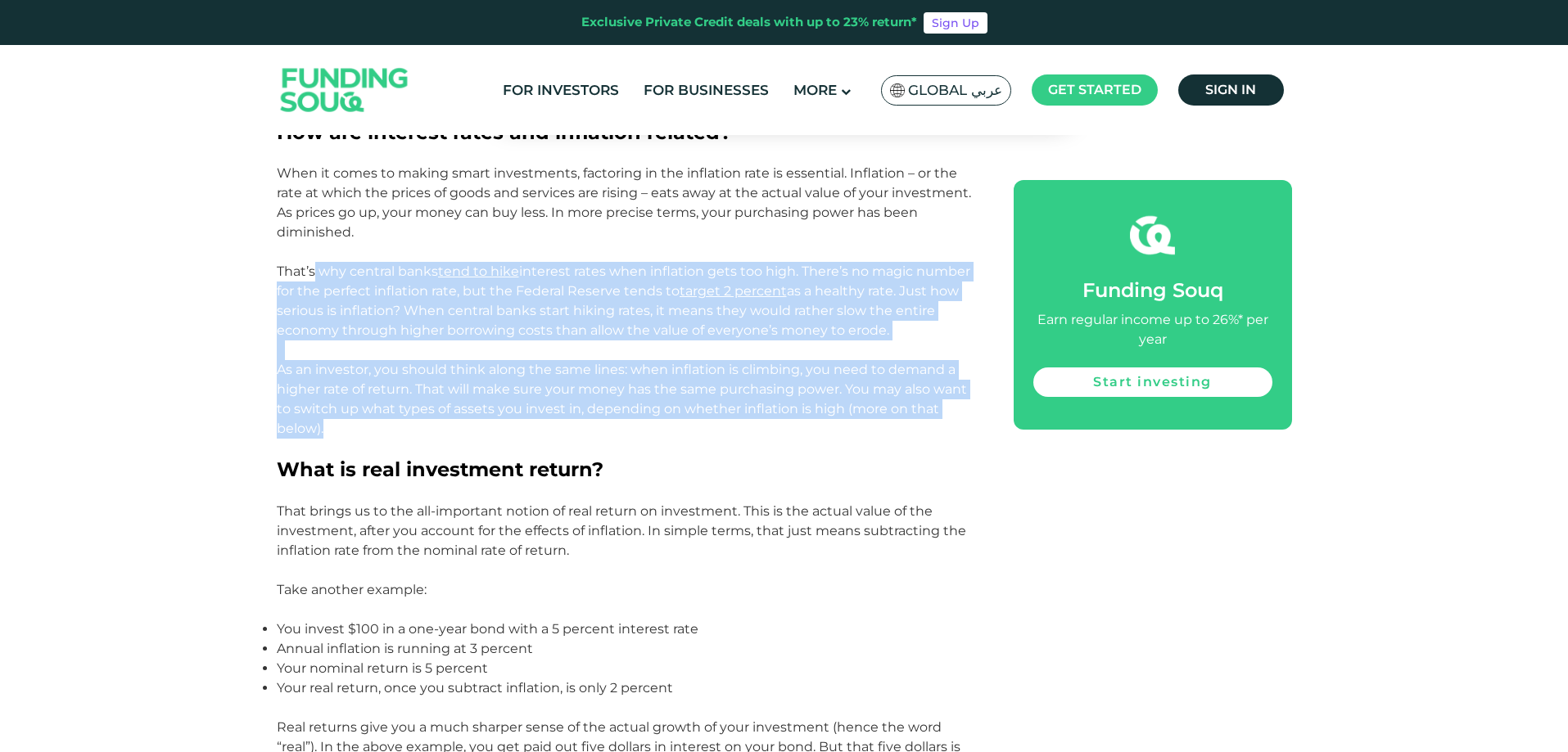
click at [615, 438] on p "As an investor, you should think along the same lines: when inflation is climbi…" at bounding box center [626, 399] width 700 height 79
click at [607, 436] on p "As an investor, you should think along the same lines: when inflation is climbi…" at bounding box center [626, 399] width 700 height 79
click at [751, 441] on p at bounding box center [626, 448] width 700 height 19
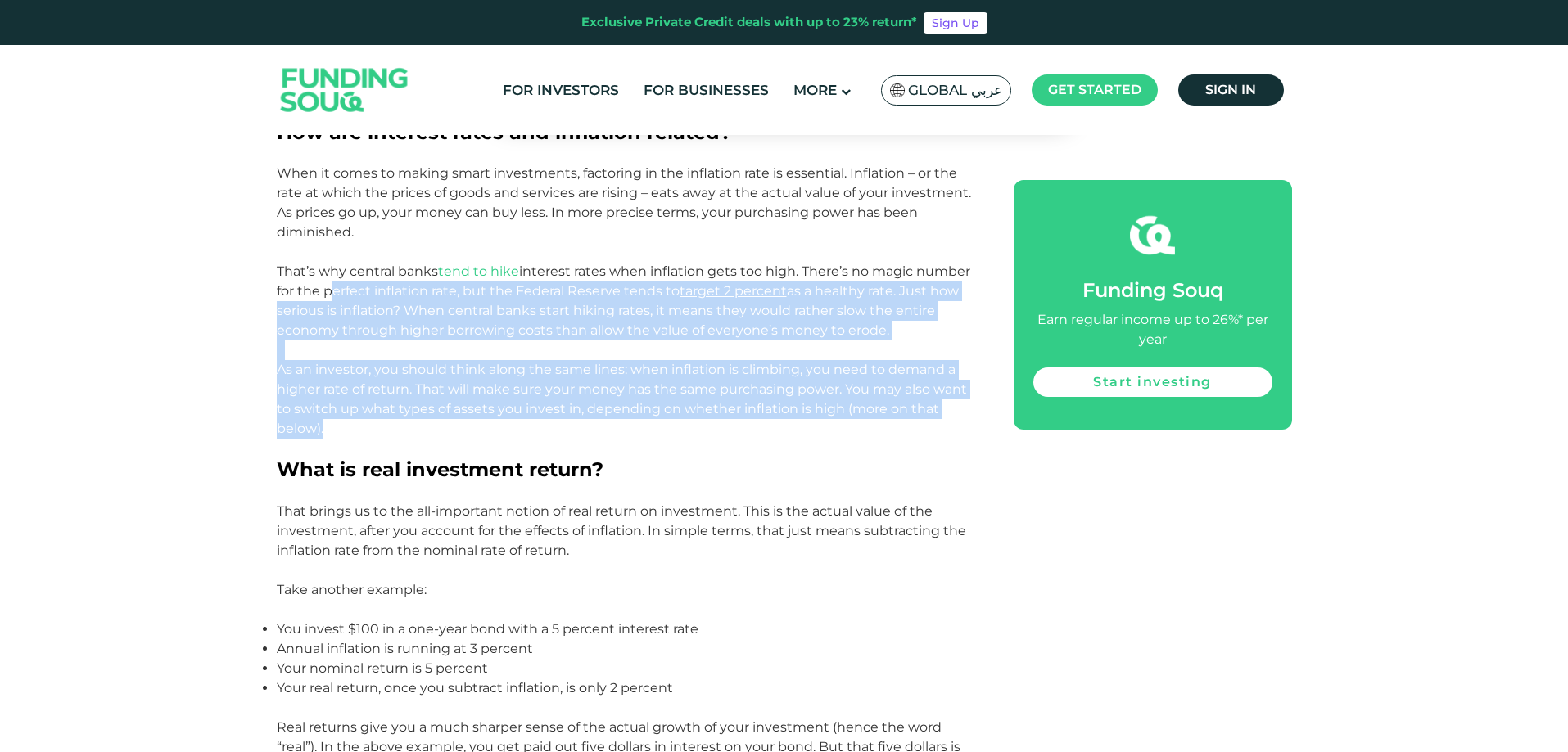
click at [721, 437] on p "As an investor, you should think along the same lines: when inflation is climbi…" at bounding box center [626, 399] width 700 height 79
click at [745, 429] on p "As an investor, you should think along the same lines: when inflation is climbi…" at bounding box center [626, 399] width 700 height 79
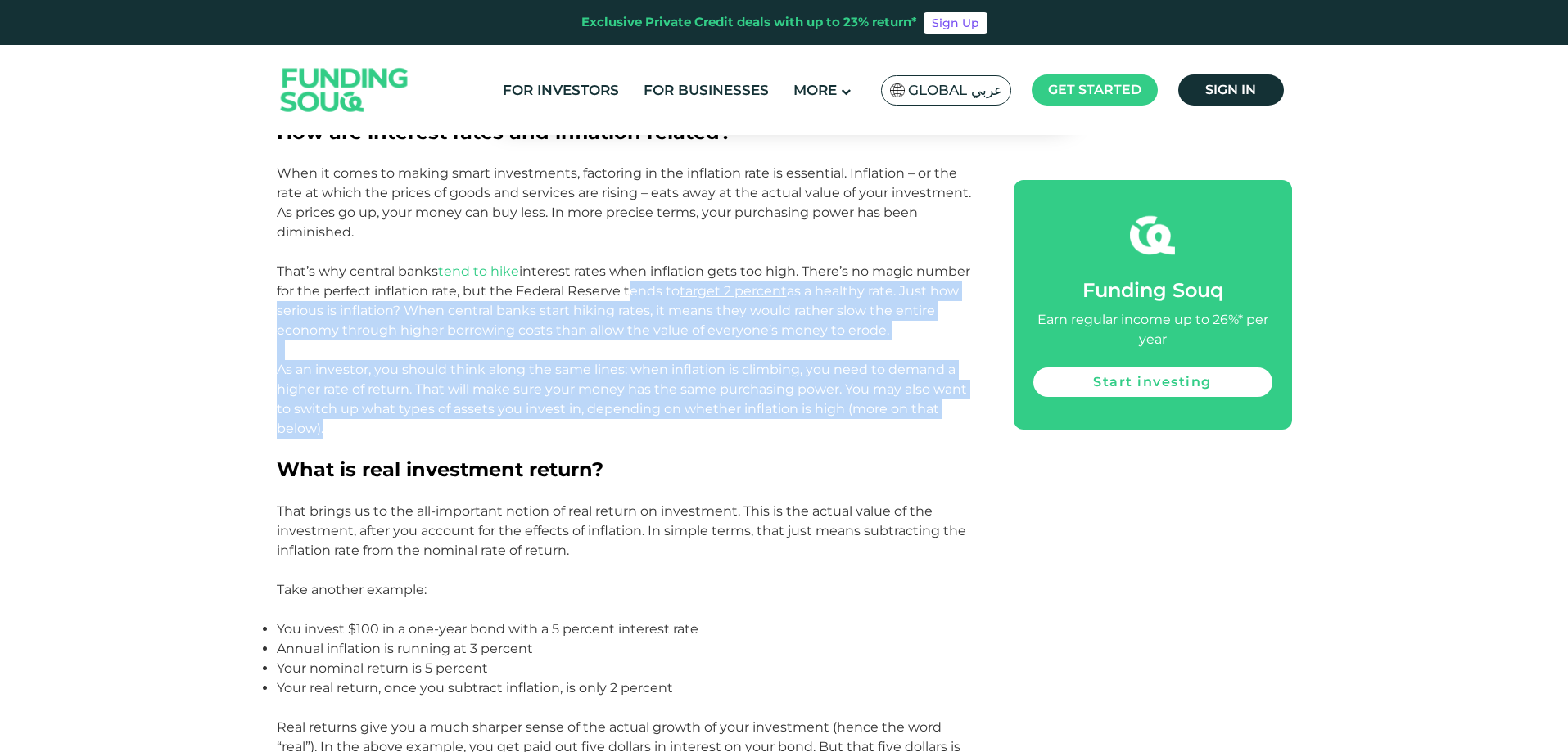
click at [754, 427] on p "As an investor, you should think along the same lines: when inflation is climbi…" at bounding box center [626, 399] width 700 height 79
click at [923, 429] on p "As an investor, you should think along the same lines: when inflation is climbi…" at bounding box center [626, 399] width 700 height 79
click at [708, 434] on p "As an investor, you should think along the same lines: when inflation is climbi…" at bounding box center [626, 399] width 700 height 79
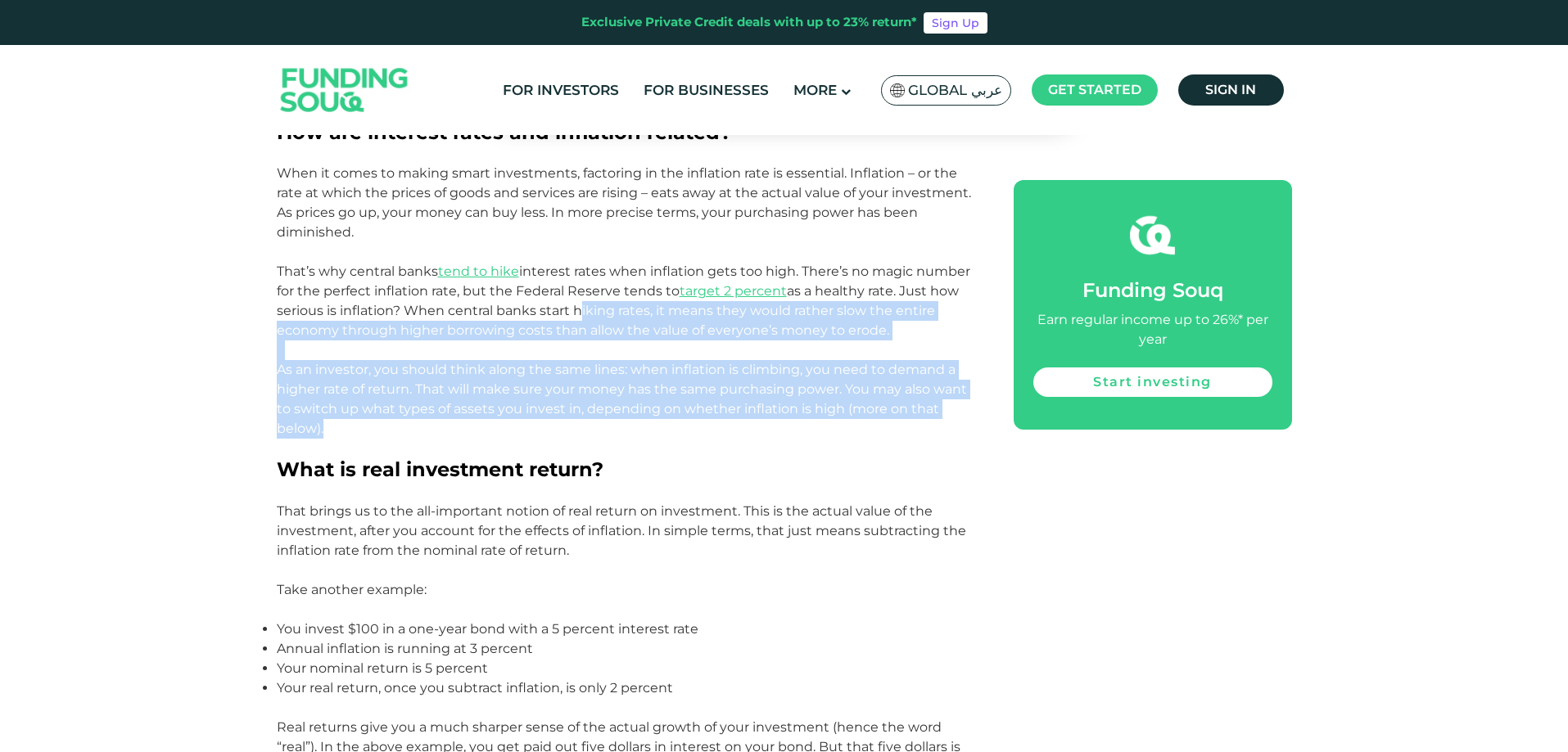
click at [707, 436] on p "As an investor, you should think along the same lines: when inflation is climbi…" at bounding box center [626, 399] width 700 height 79
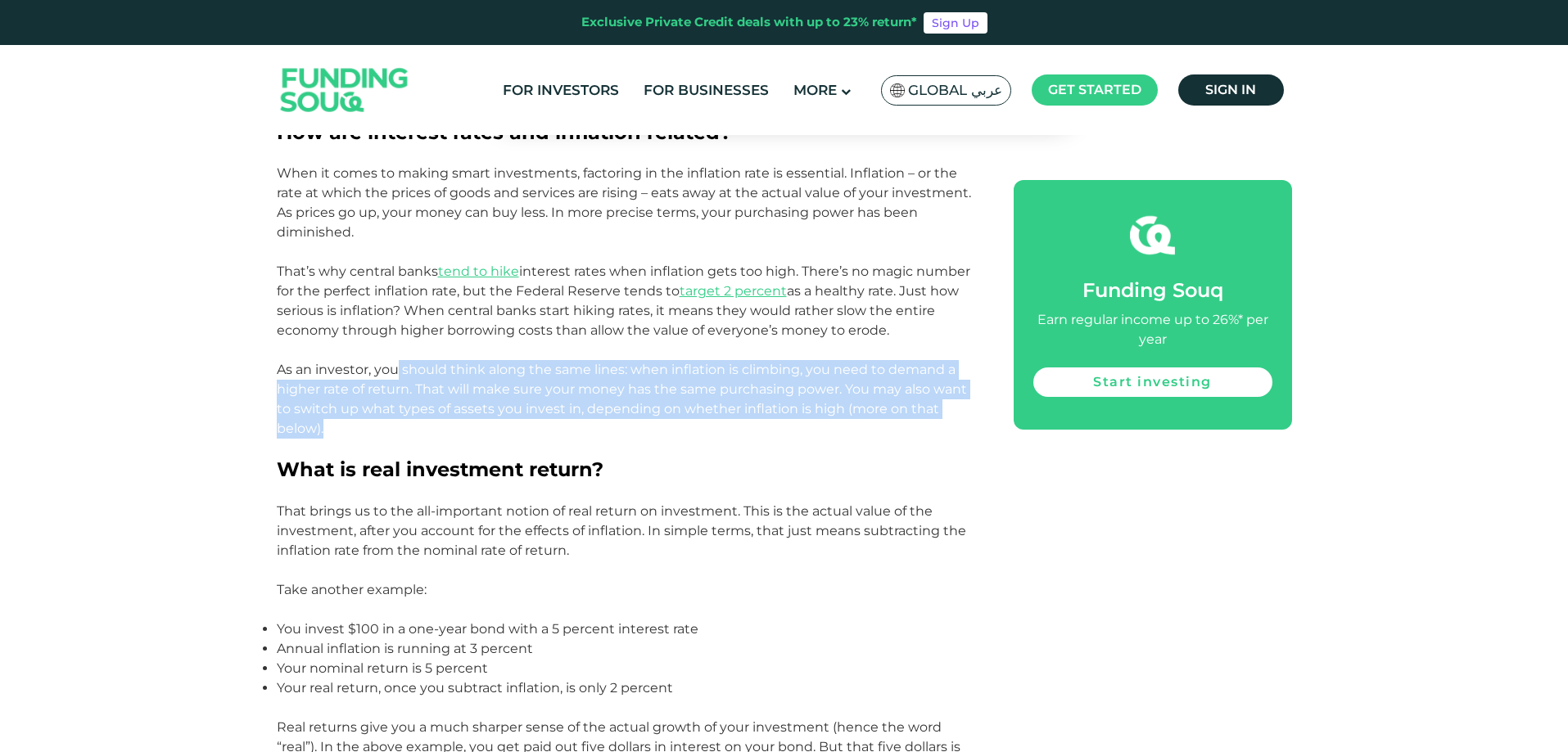
click at [602, 430] on p "As an investor, you should think along the same lines: when inflation is climbi…" at bounding box center [626, 399] width 700 height 79
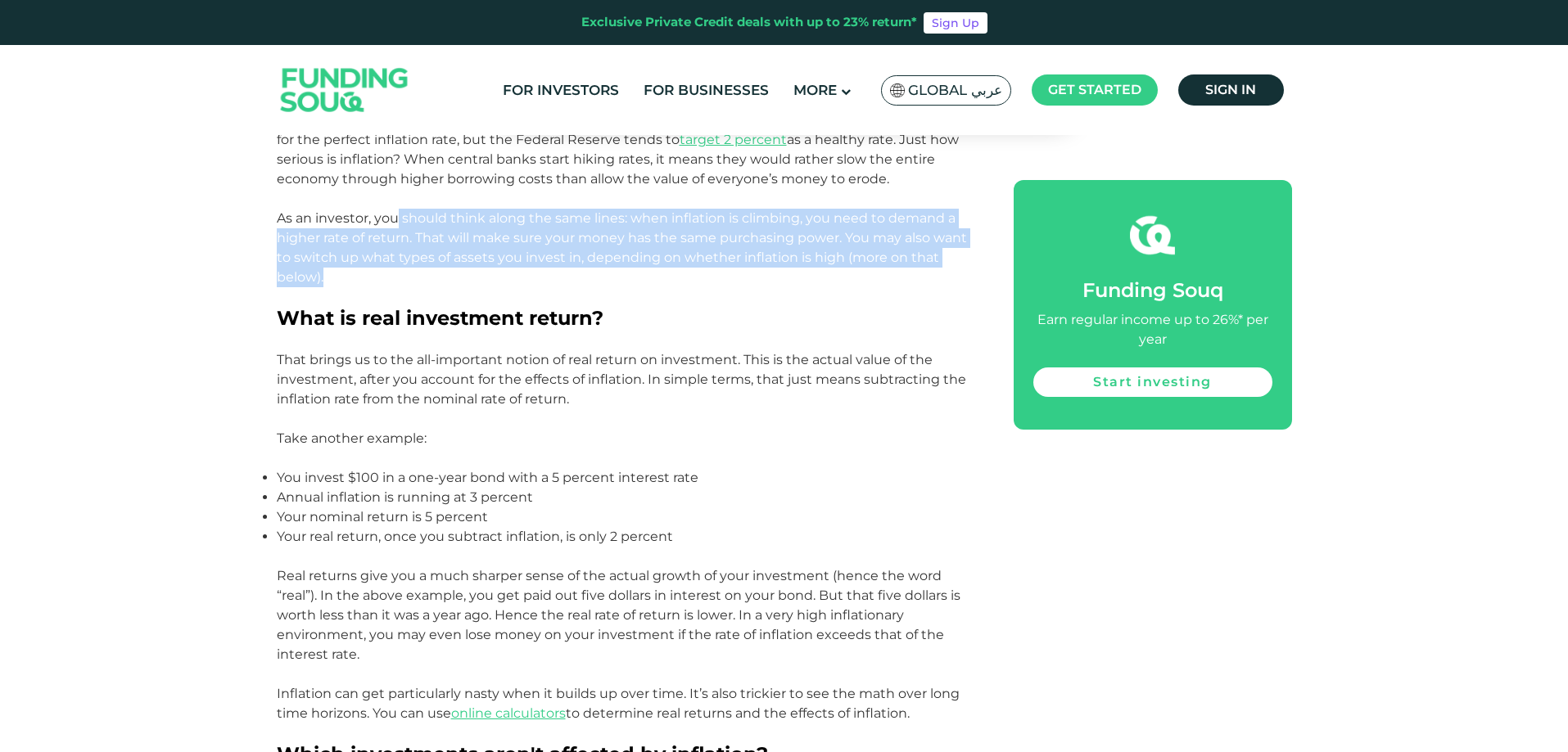
scroll to position [1555, 0]
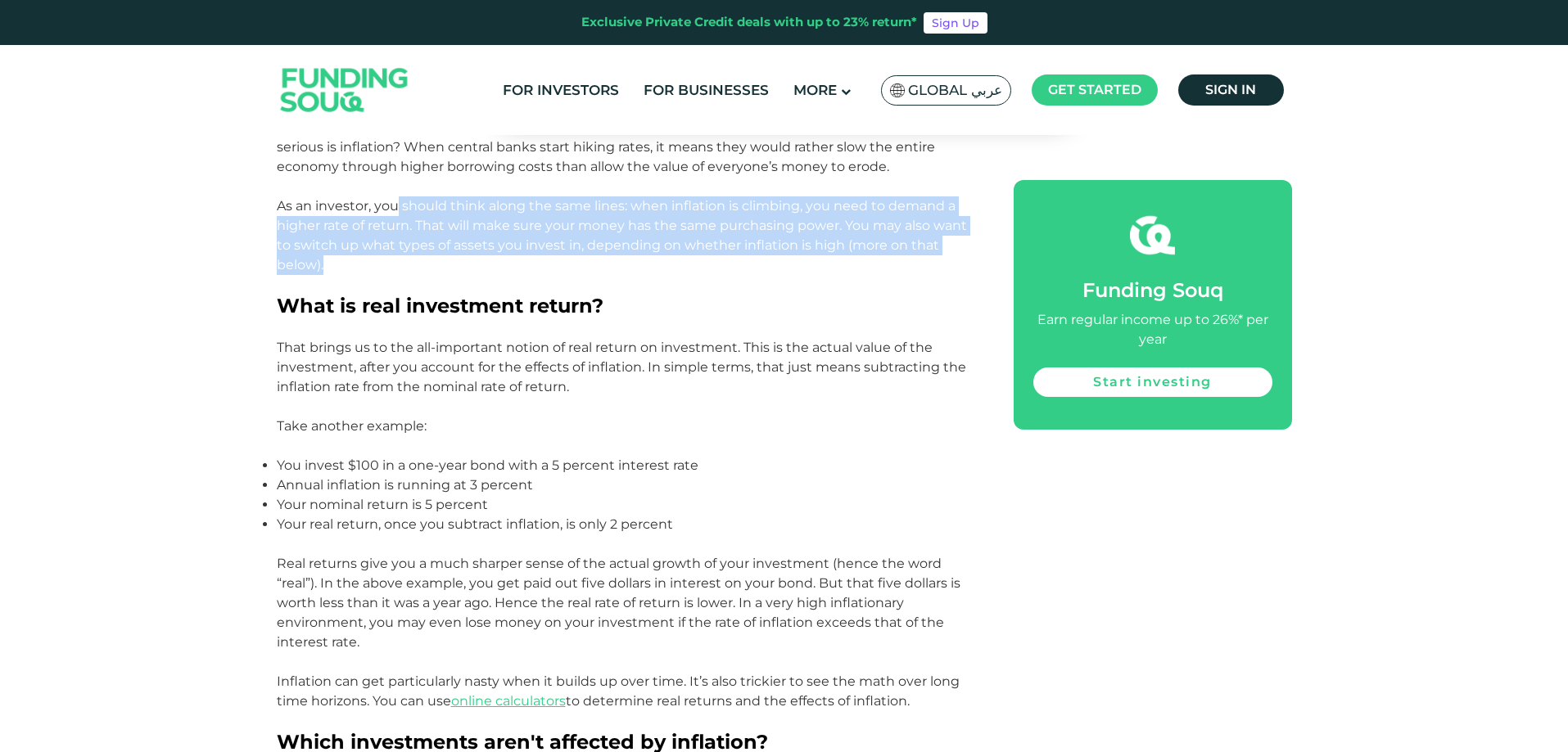
click at [638, 273] on p "As an investor, you should think along the same lines: when inflation is climbi…" at bounding box center [626, 235] width 700 height 79
click at [672, 272] on p "As an investor, you should think along the same lines: when inflation is climbi…" at bounding box center [626, 235] width 700 height 79
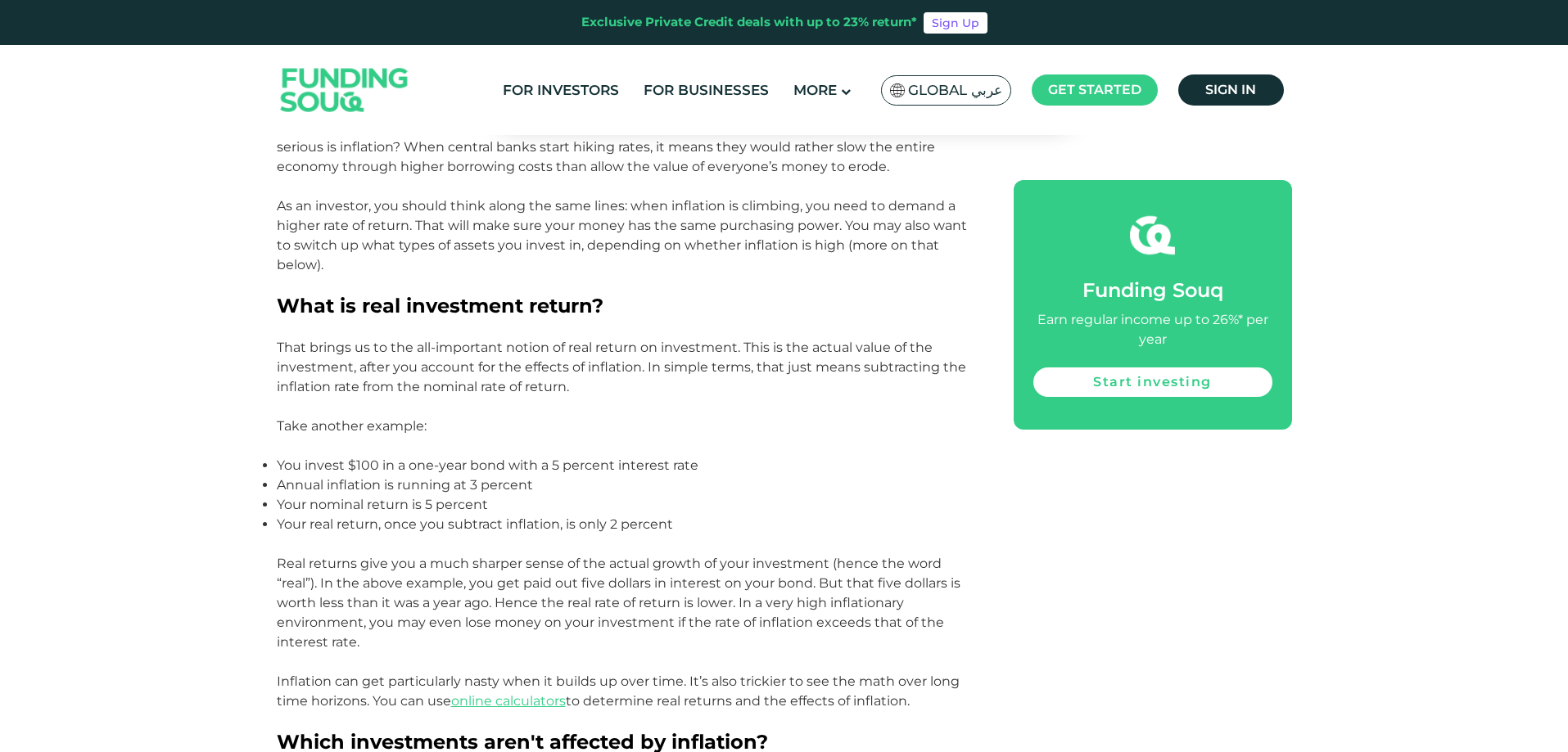
scroll to position [1637, 0]
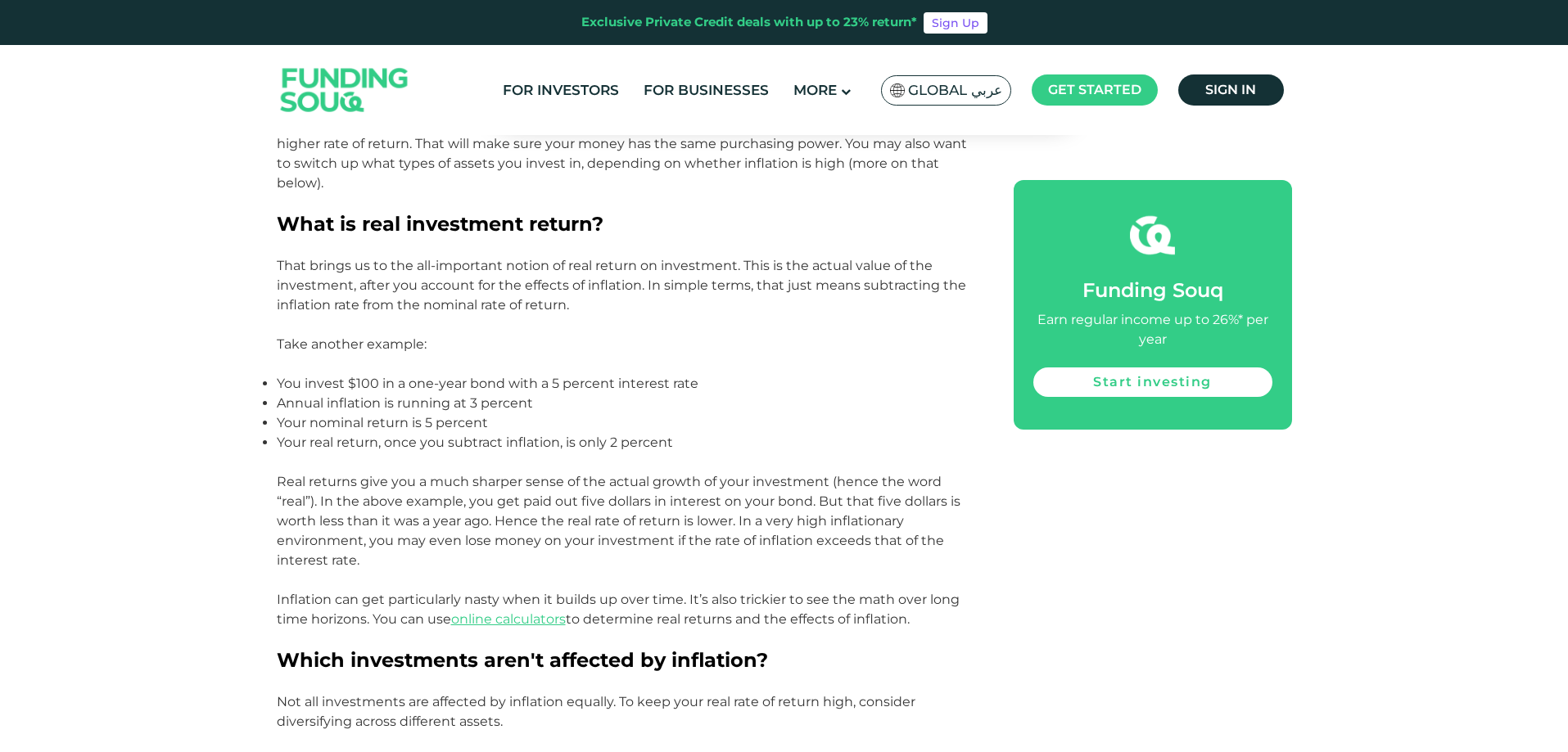
click at [615, 305] on div "Savvy investors don’t just look at the interest rate on their investments. To m…" at bounding box center [626, 555] width 700 height 2272
click at [615, 305] on p "That brings us to the all-important notion of real return on investment. This i…" at bounding box center [626, 285] width 700 height 59
click at [593, 298] on div "Savvy investors don’t just look at the interest rate on their investments. To m…" at bounding box center [626, 555] width 700 height 2272
click at [593, 298] on p "That brings us to the all-important notion of real return on investment. This i…" at bounding box center [626, 285] width 700 height 59
click at [624, 311] on div "Savvy investors don’t just look at the interest rate on their investments. To m…" at bounding box center [626, 555] width 700 height 2272
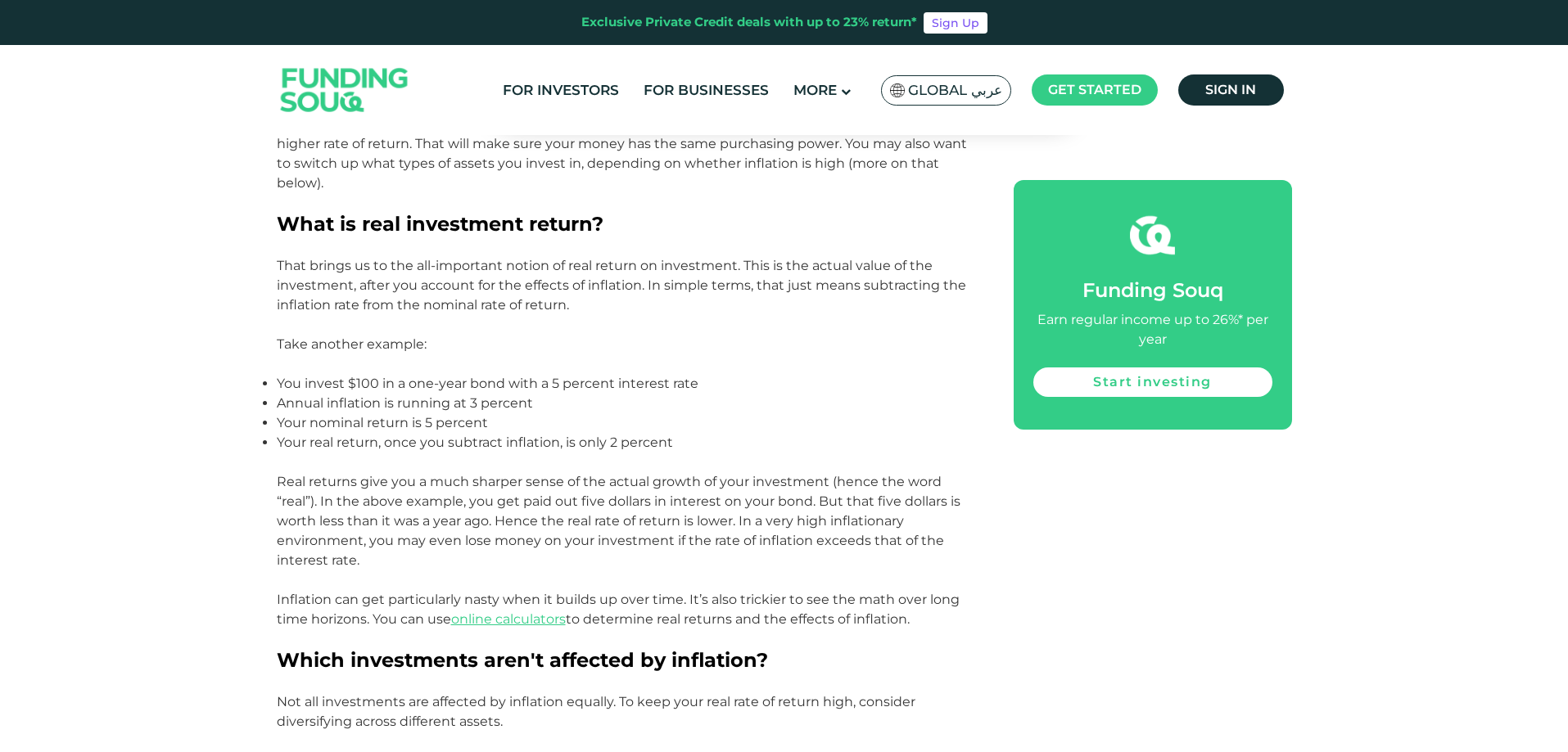
click at [624, 311] on p "That brings us to the all-important notion of real return on investment. This i…" at bounding box center [626, 285] width 700 height 59
click at [636, 307] on div "Savvy investors don’t just look at the interest rate on their investments. To m…" at bounding box center [626, 555] width 700 height 2272
click at [636, 309] on p "That brings us to the all-important notion of real return on investment. This i…" at bounding box center [626, 285] width 700 height 59
click at [623, 300] on div "Savvy investors don’t just look at the interest rate on their investments. To m…" at bounding box center [626, 555] width 700 height 2272
click at [623, 300] on p "That brings us to the all-important notion of real return on investment. This i…" at bounding box center [626, 285] width 700 height 59
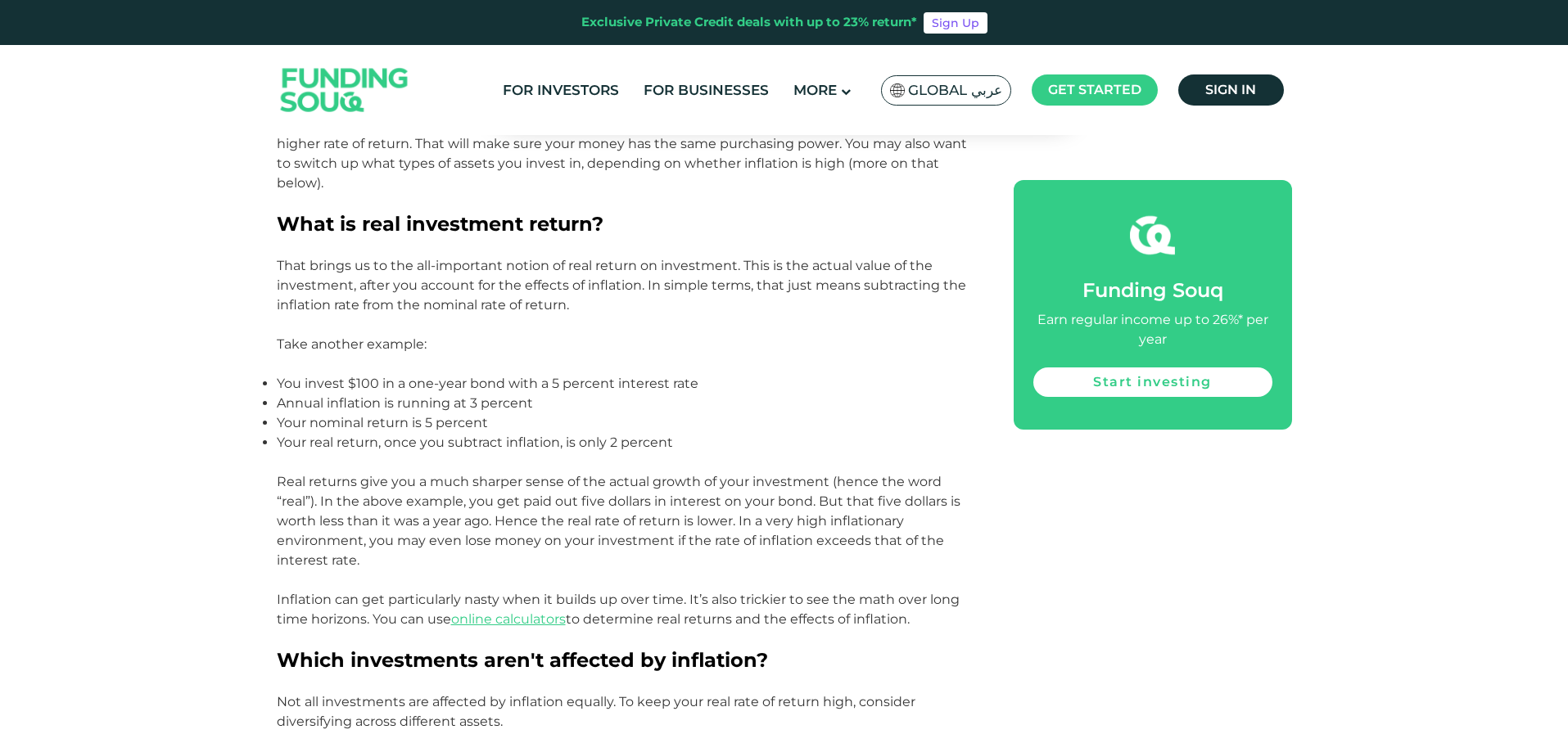
click at [649, 302] on div "Savvy investors don’t just look at the interest rate on their investments. To m…" at bounding box center [626, 555] width 700 height 2272
click at [649, 302] on p "That brings us to the all-important notion of real return on investment. This i…" at bounding box center [626, 285] width 700 height 59
click at [585, 311] on p "That brings us to the all-important notion of real return on investment. This i…" at bounding box center [626, 285] width 700 height 59
click at [642, 308] on p "That brings us to the all-important notion of real return on investment. This i…" at bounding box center [626, 285] width 700 height 59
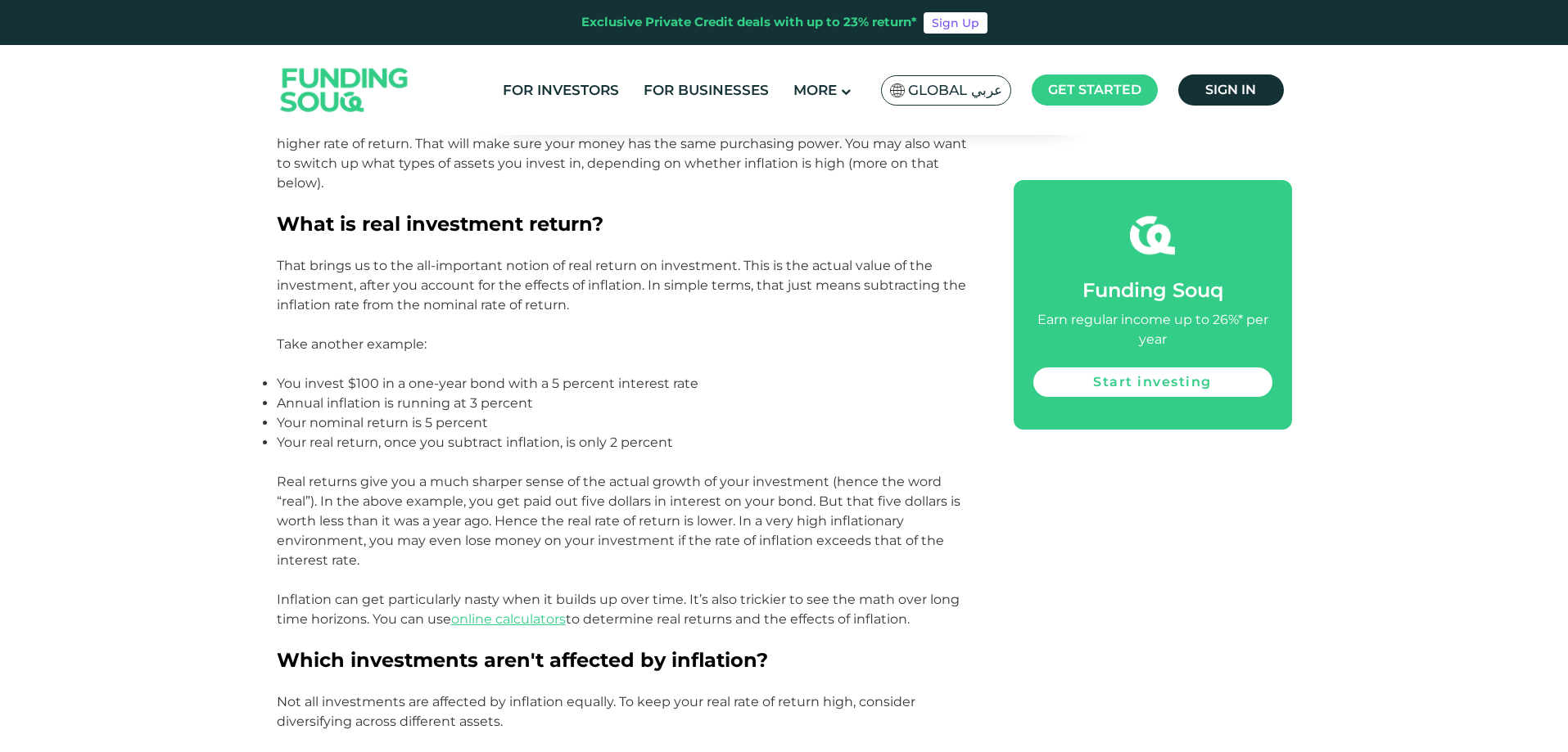
click at [642, 308] on p "That brings us to the all-important notion of real return on investment. This i…" at bounding box center [626, 285] width 700 height 59
click at [667, 300] on p "That brings us to the all-important notion of real return on investment. This i…" at bounding box center [626, 285] width 700 height 59
click at [607, 312] on p "That brings us to the all-important notion of real return on investment. This i…" at bounding box center [626, 285] width 700 height 59
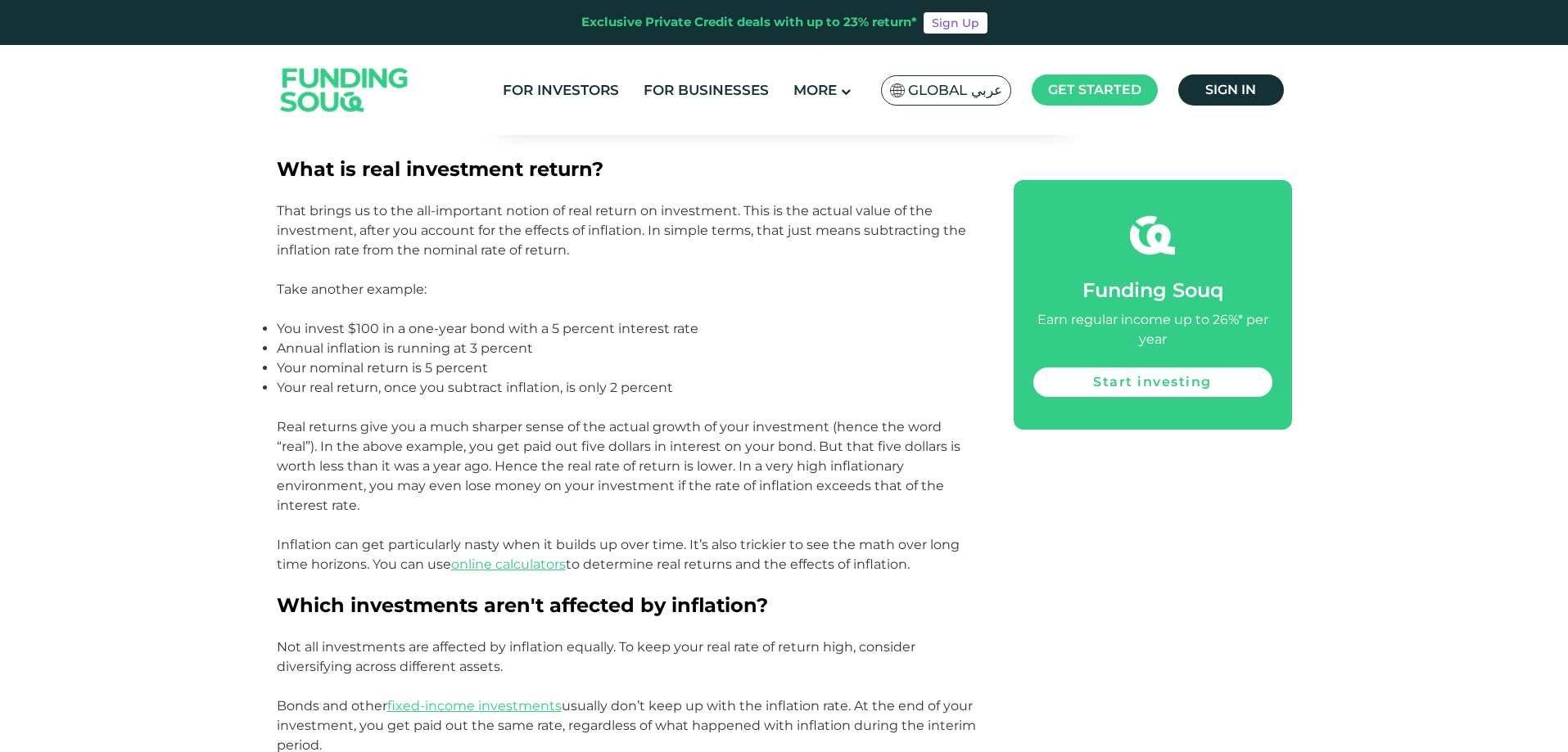
scroll to position [1718, 0]
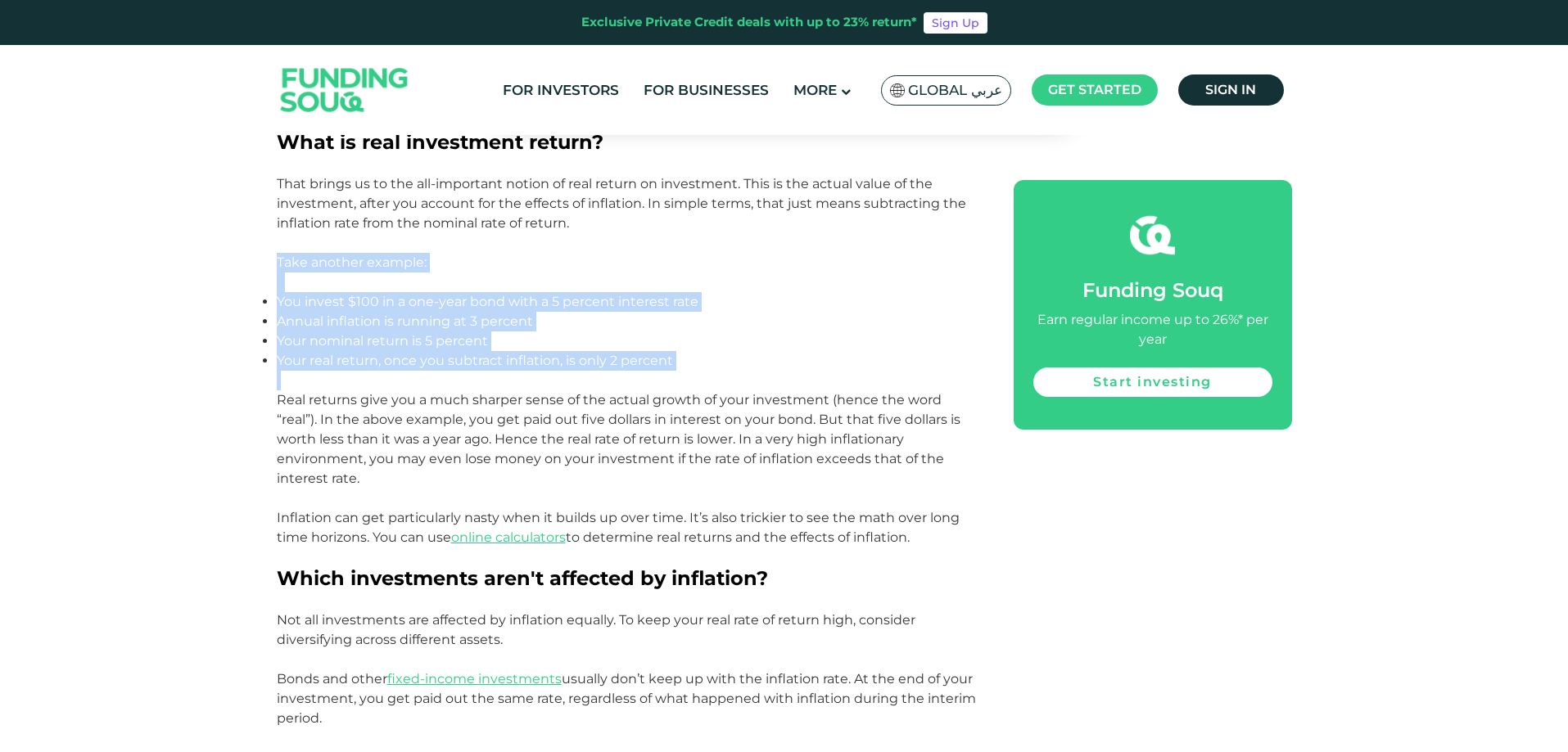
click at [701, 371] on div "Savvy investors don’t just look at the interest rate on their investments. To m…" at bounding box center [626, 474] width 700 height 2272
click at [701, 371] on p at bounding box center [626, 380] width 700 height 19
click at [721, 368] on ul "You invest $100 in a one-year bond with a 5 percent interest rate Annual inflat…" at bounding box center [626, 331] width 700 height 79
click at [721, 368] on p "Your real return, once you subtract inflation, is only 2 percent" at bounding box center [626, 361] width 700 height 19
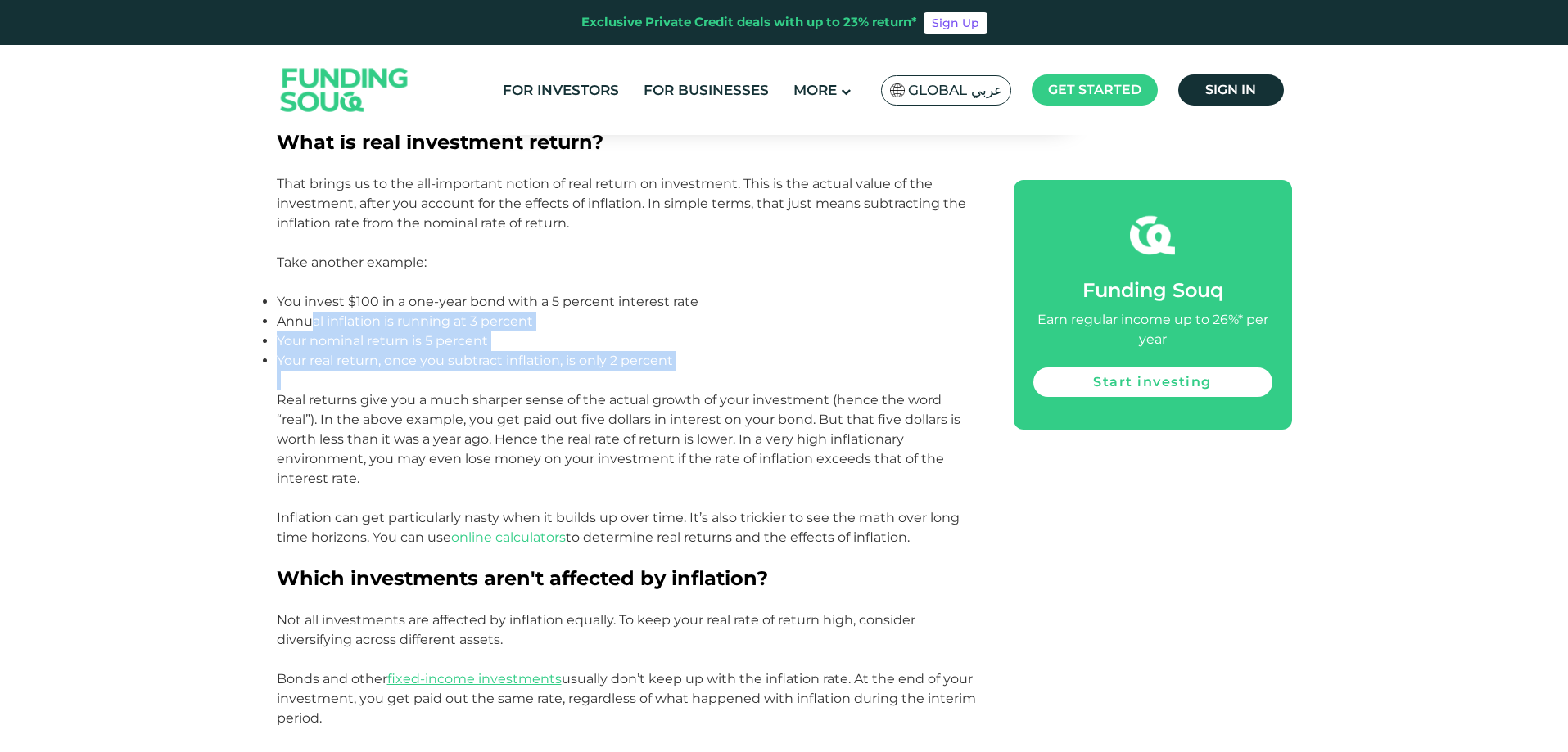
click at [718, 372] on div "Savvy investors don’t just look at the interest rate on their investments. To m…" at bounding box center [626, 474] width 700 height 2272
click at [718, 372] on p at bounding box center [626, 380] width 700 height 19
click at [714, 368] on ul "You invest $100 in a one-year bond with a 5 percent interest rate Annual inflat…" at bounding box center [626, 331] width 700 height 79
click at [714, 368] on p "Your real return, once you subtract inflation, is only 2 percent" at bounding box center [626, 361] width 700 height 19
click at [713, 372] on div "Savvy investors don’t just look at the interest rate on their investments. To m…" at bounding box center [626, 474] width 700 height 2272
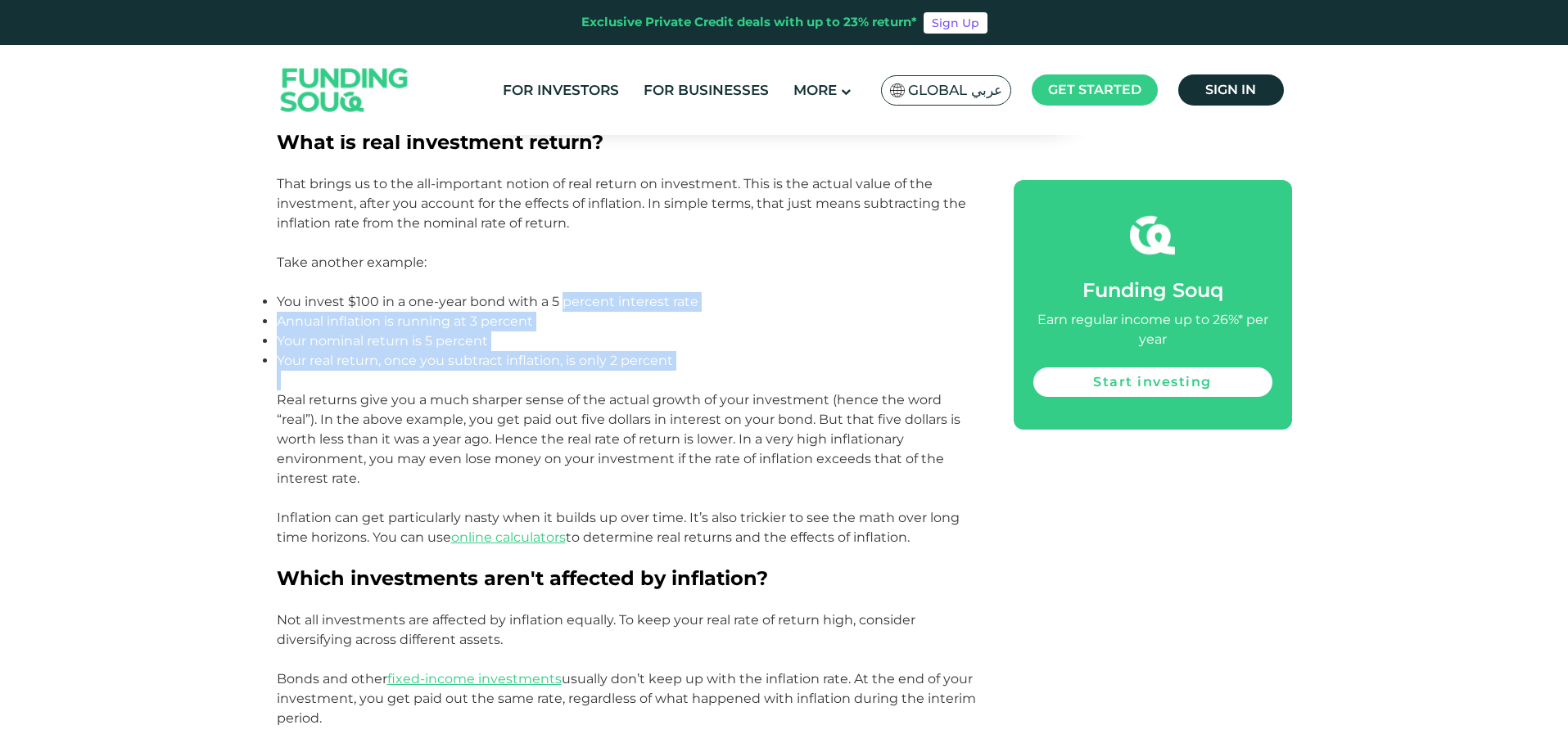
click at [713, 372] on p at bounding box center [626, 380] width 700 height 19
click at [751, 375] on div "Savvy investors don’t just look at the interest rate on their investments. To m…" at bounding box center [626, 474] width 700 height 2272
click at [751, 375] on p at bounding box center [626, 380] width 700 height 19
click at [720, 359] on ul "You invest $100 in a one-year bond with a 5 percent interest rate Annual inflat…" at bounding box center [626, 331] width 700 height 79
click at [720, 359] on p "Your real return, once you subtract inflation, is only 2 percent" at bounding box center [626, 361] width 700 height 19
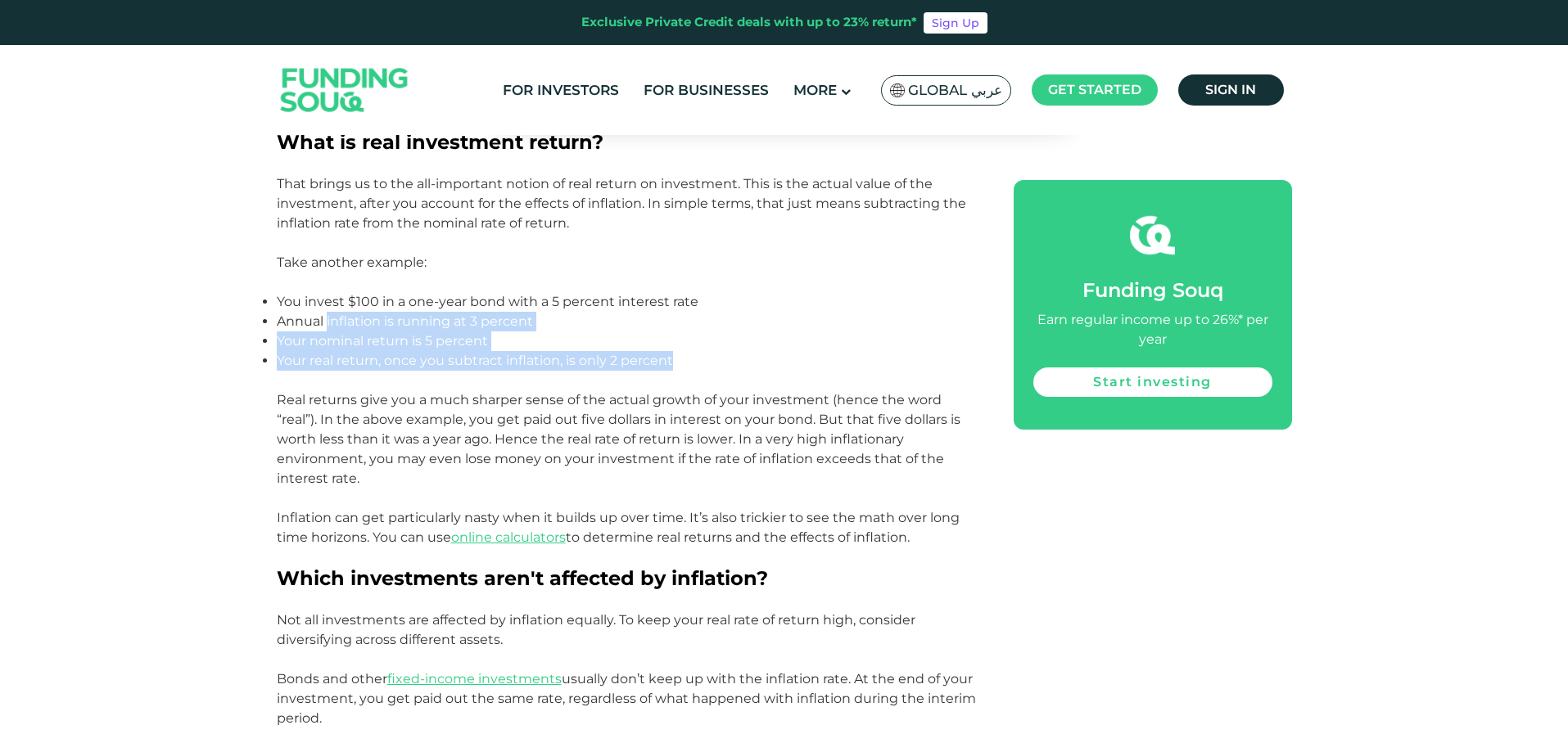
click at [326, 317] on ul "You invest $100 in a one-year bond with a 5 percent interest rate Annual inflat…" at bounding box center [626, 331] width 700 height 79
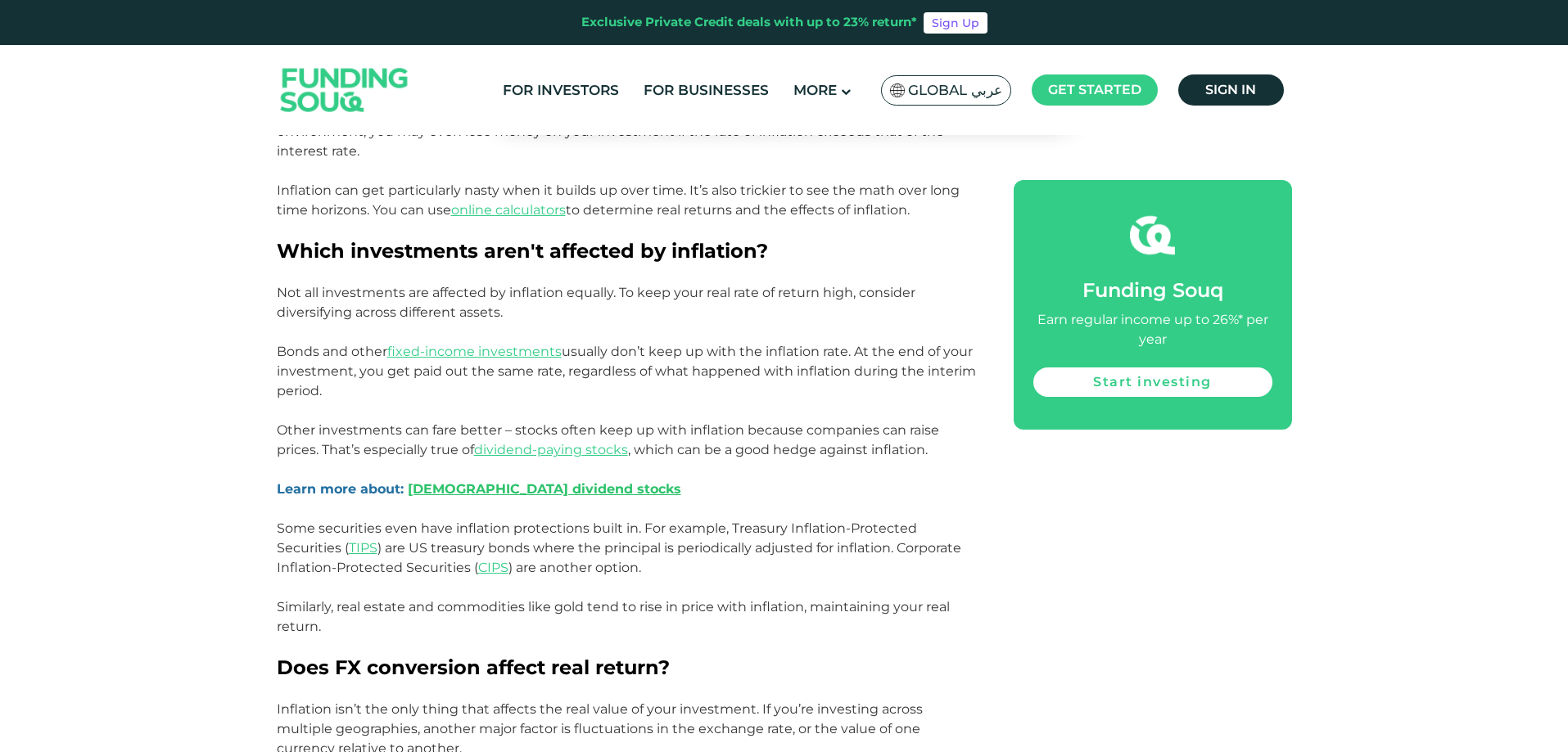
scroll to position [2128, 0]
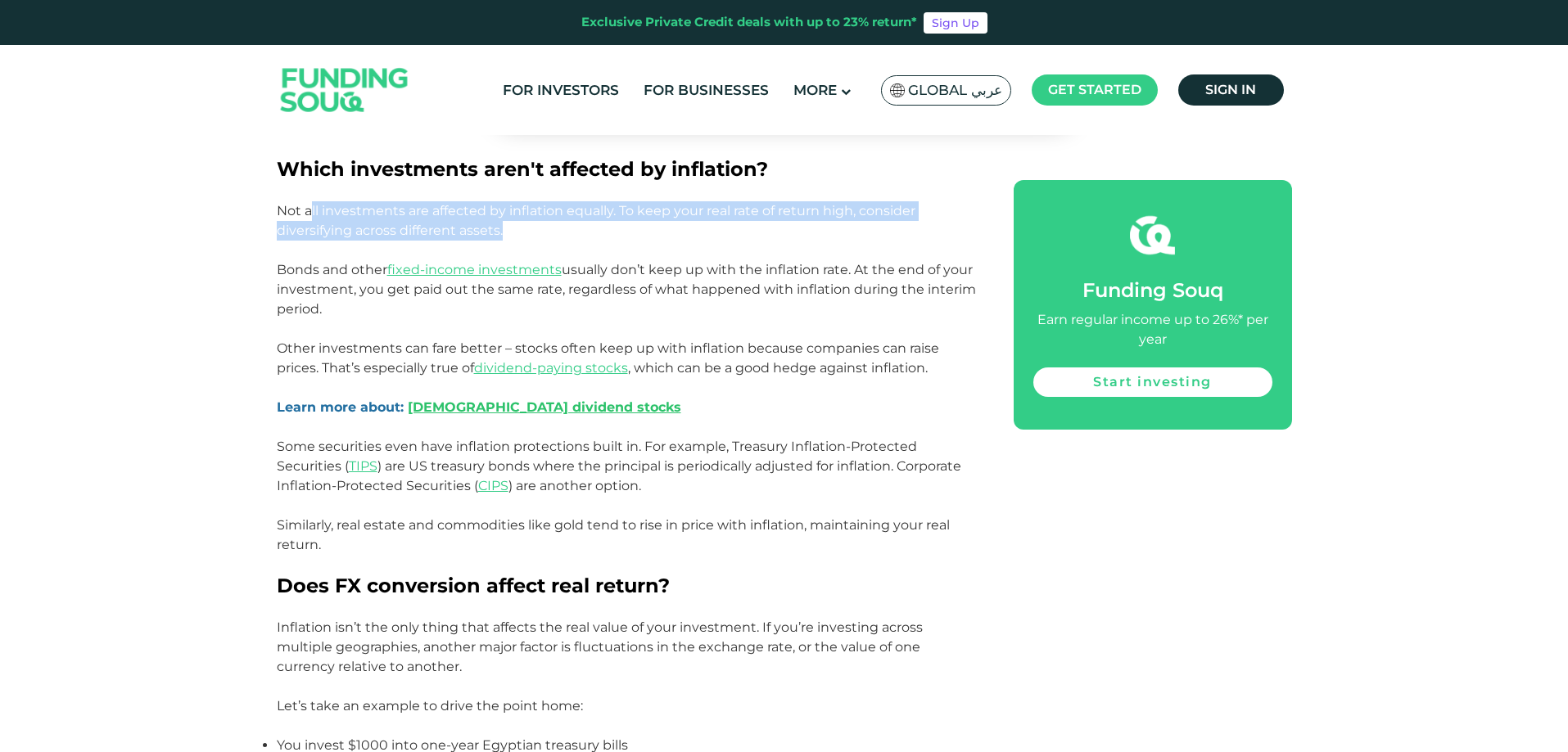
click at [562, 234] on p "Not all investments are affected by inflation equally. To keep your real rate o…" at bounding box center [626, 221] width 700 height 39
click at [648, 223] on p "Not all investments are affected by inflation equally. To keep your real rate o…" at bounding box center [626, 221] width 700 height 39
click at [433, 304] on p "Bonds and other fixed-income investments usually don’t keep up with the inflati…" at bounding box center [626, 289] width 700 height 59
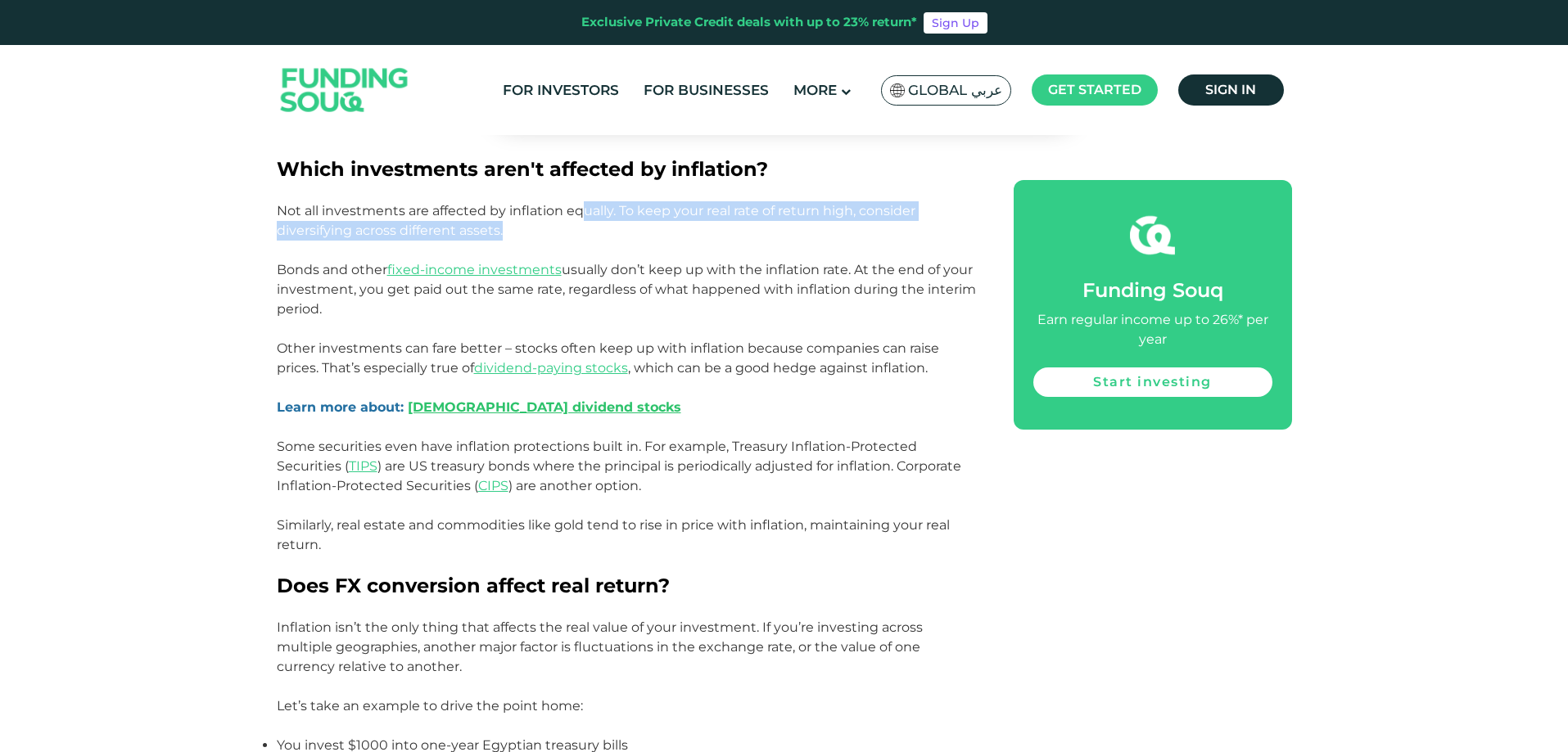
click at [433, 304] on p "Bonds and other fixed-income investments usually don’t keep up with the inflati…" at bounding box center [626, 289] width 700 height 59
click at [715, 316] on p "Bonds and other fixed-income investments usually don’t keep up with the inflati…" at bounding box center [626, 289] width 700 height 59
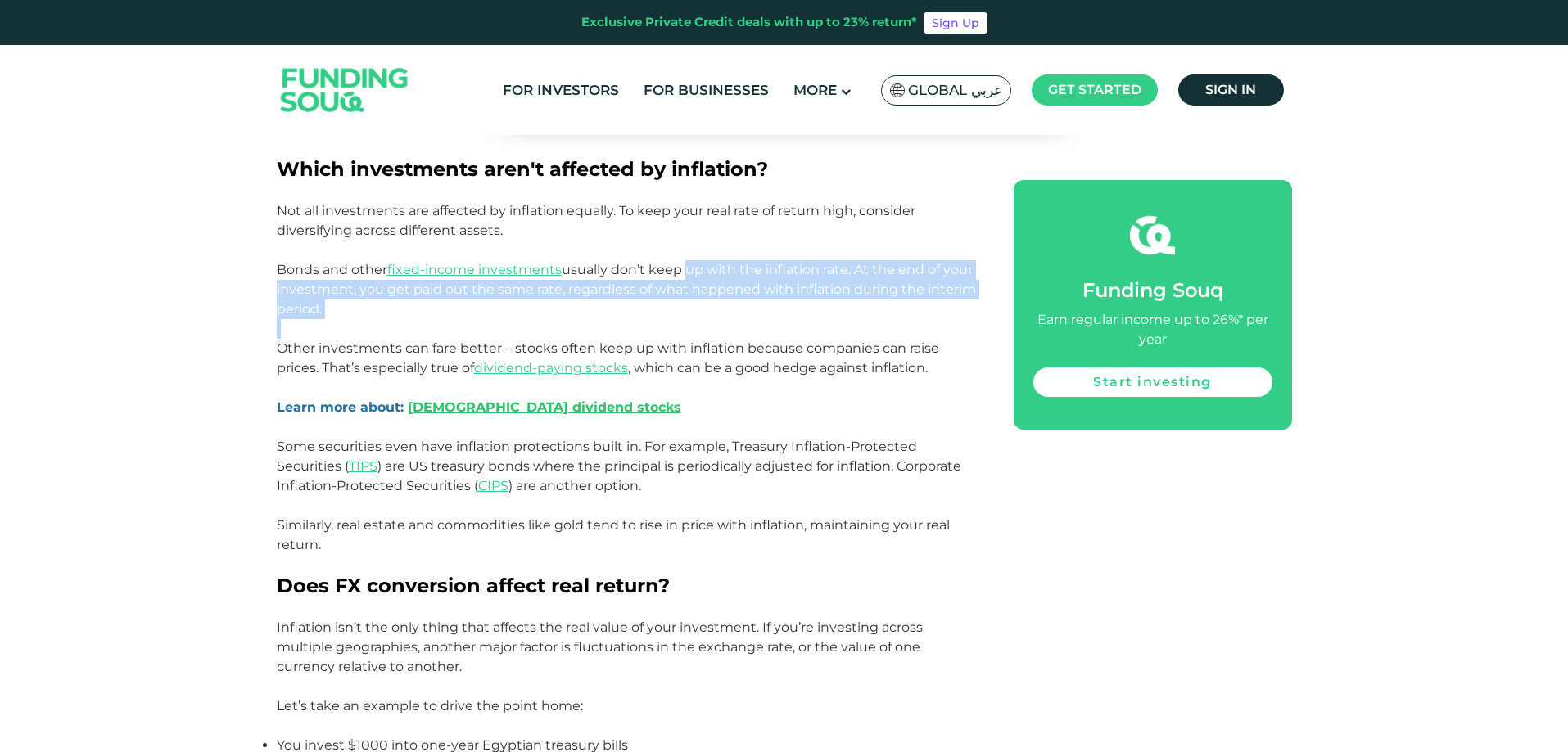
click at [755, 319] on div "Savvy investors don’t just look at the interest rate on their investments. To m…" at bounding box center [626, 64] width 700 height 2272
click at [755, 319] on p at bounding box center [626, 329] width 700 height 19
click at [783, 327] on div "Savvy investors don’t just look at the interest rate on their investments. To m…" at bounding box center [626, 64] width 700 height 2272
click at [783, 327] on p at bounding box center [626, 329] width 700 height 19
click at [520, 323] on div "Savvy investors don’t just look at the interest rate on their investments. To m…" at bounding box center [626, 64] width 700 height 2272
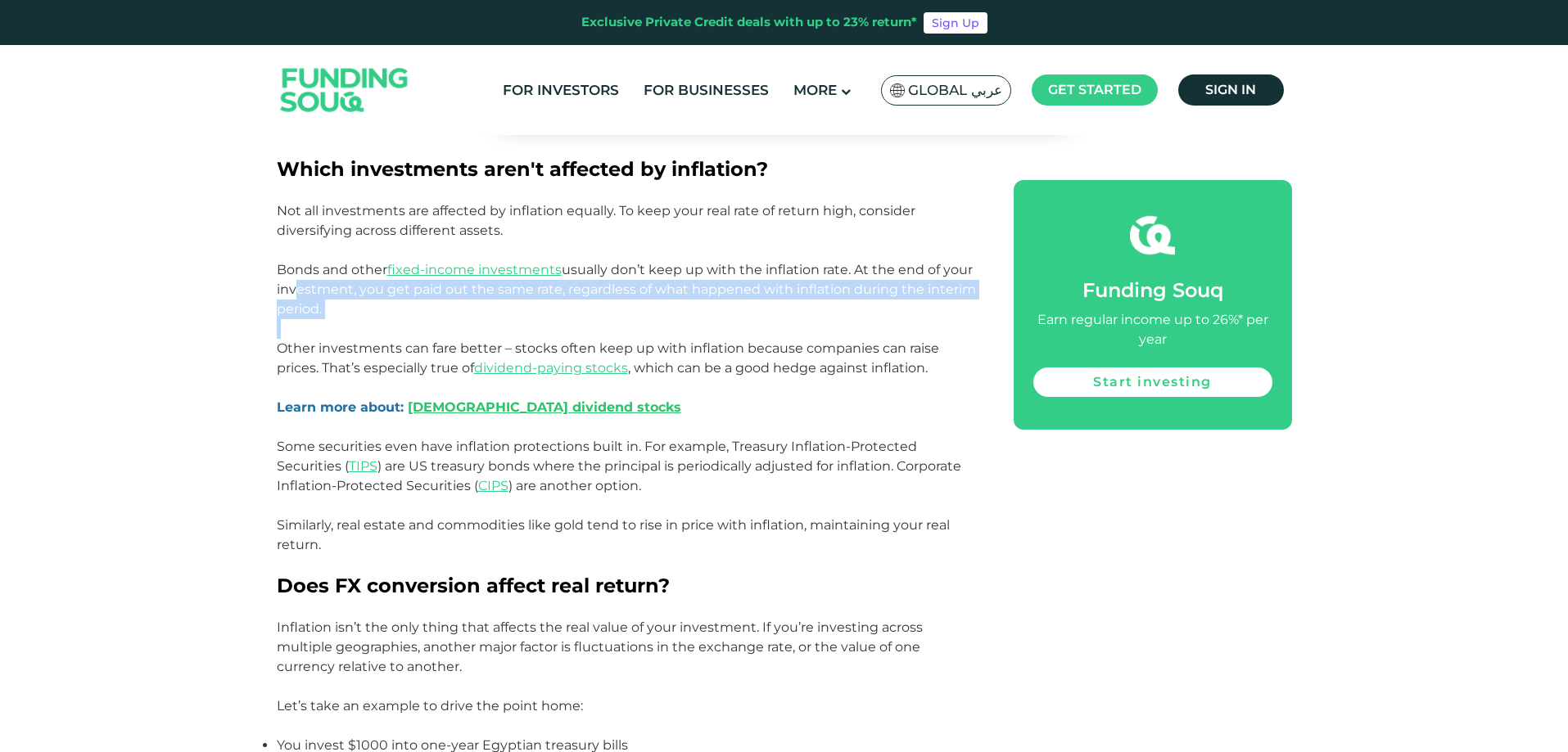
click at [520, 323] on p at bounding box center [626, 329] width 700 height 19
click at [639, 312] on p "Bonds and other fixed-income investments usually don’t keep up with the inflati…" at bounding box center [626, 289] width 700 height 59
click at [673, 308] on p "Bonds and other fixed-income investments usually don’t keep up with the inflati…" at bounding box center [626, 289] width 700 height 59
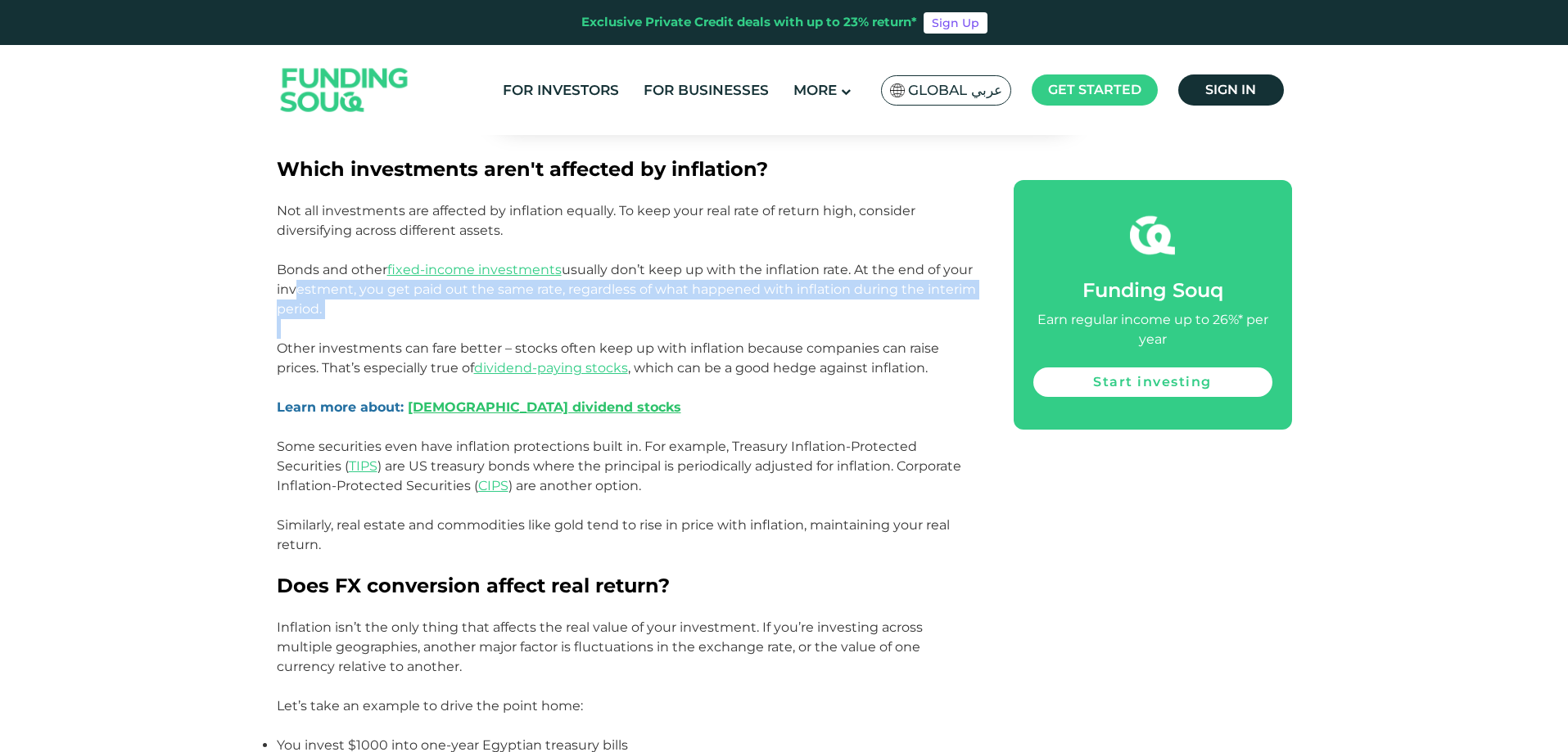
click at [684, 304] on p "Bonds and other fixed-income investments usually don’t keep up with the inflati…" at bounding box center [626, 289] width 700 height 59
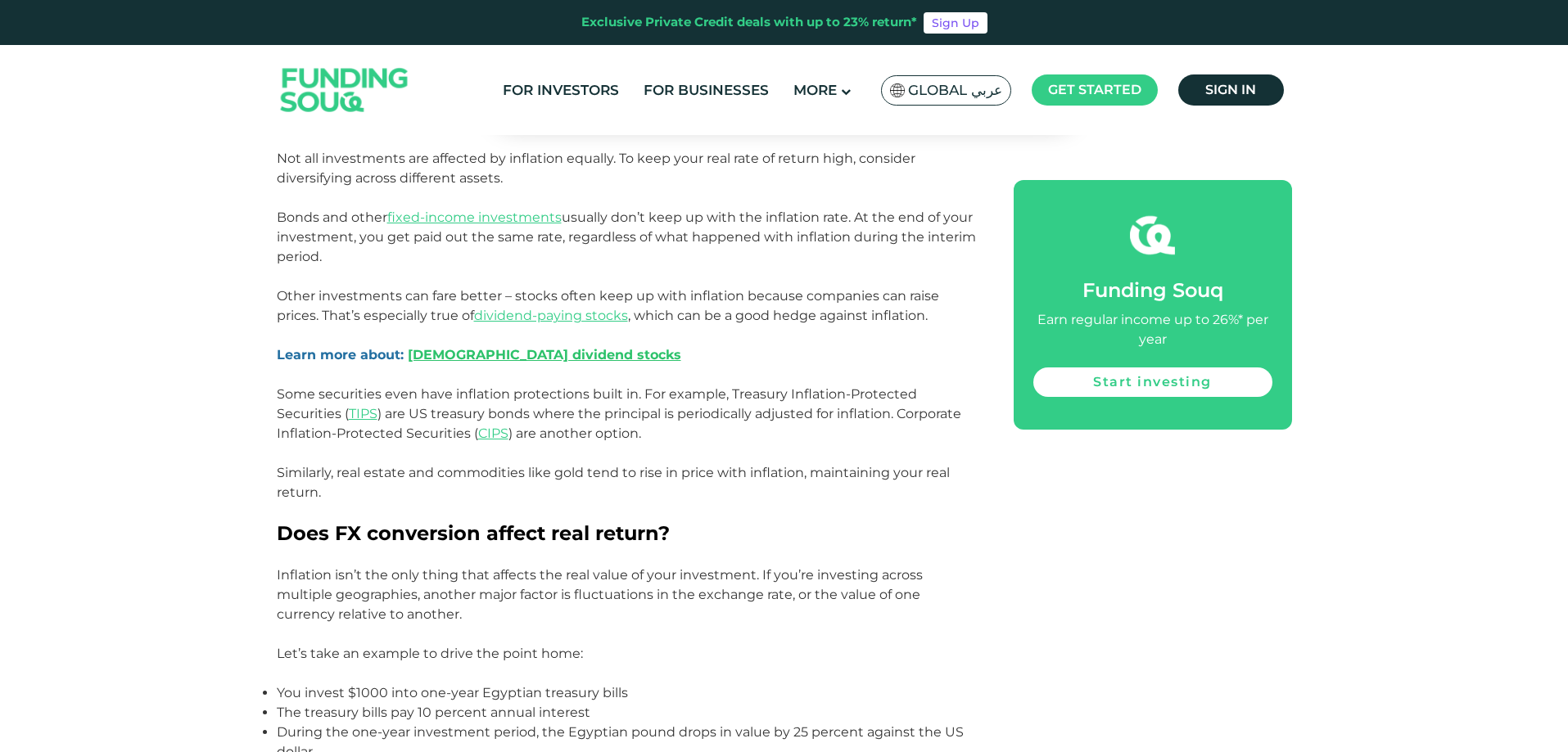
scroll to position [2209, 0]
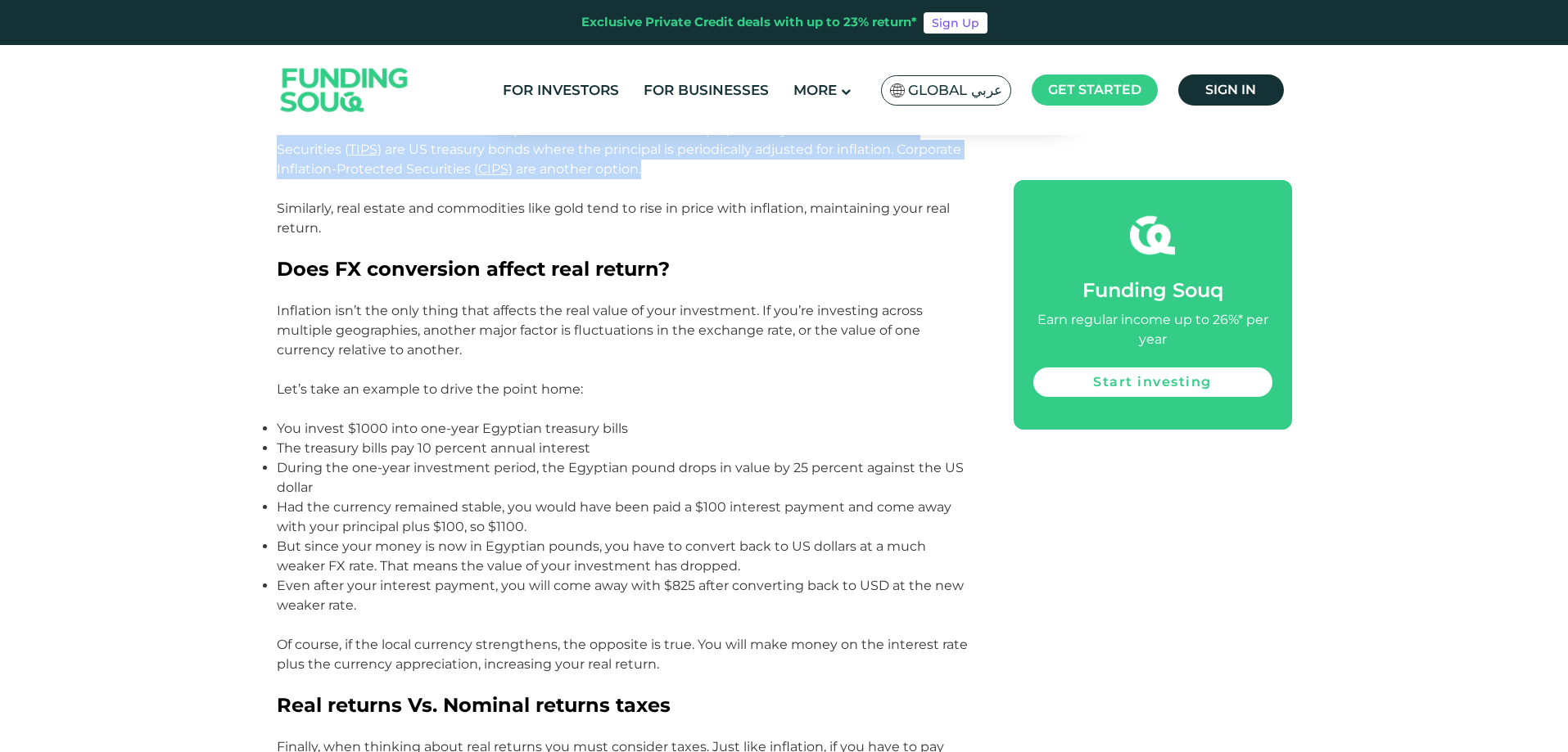
scroll to position [2455, 0]
